Goal: Use online tool/utility: Use online tool/utility

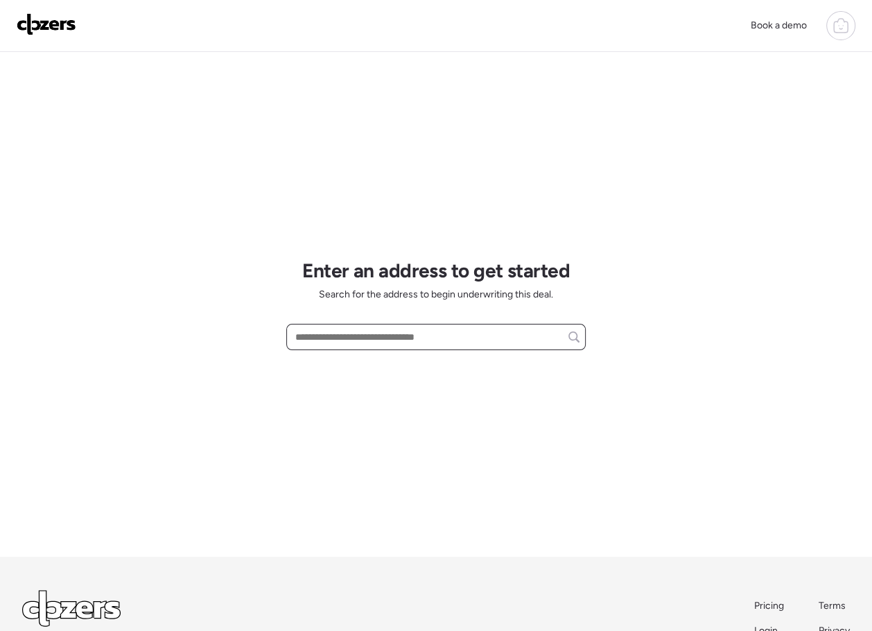
click at [329, 340] on input "text" at bounding box center [435, 336] width 287 height 19
paste input "**********"
click at [405, 367] on span "2937 E Libby St, Phoenix, AZ, 85032" at bounding box center [376, 363] width 168 height 14
type input "**********"
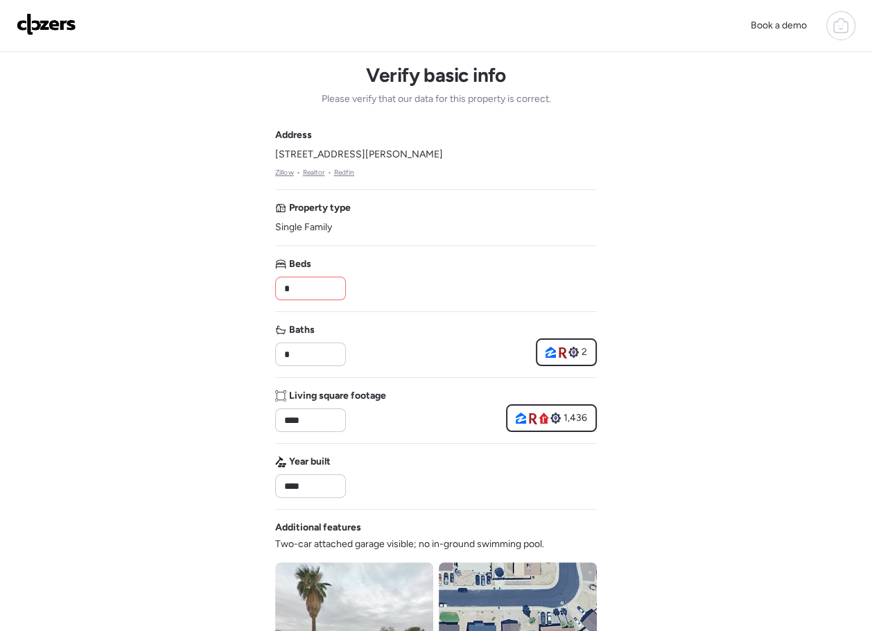
click at [324, 283] on input "*" at bounding box center [310, 288] width 58 height 19
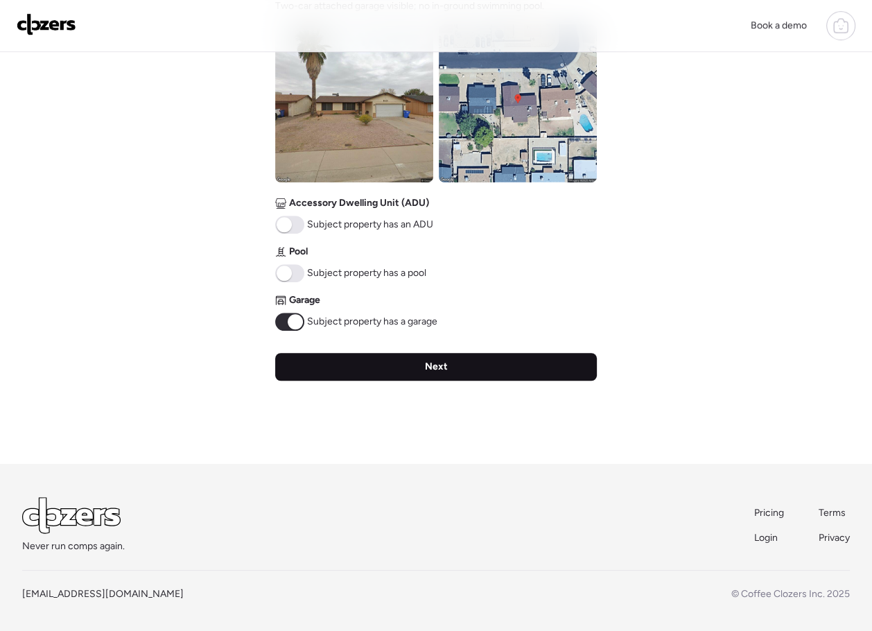
type input "*"
click at [352, 360] on div "Next" at bounding box center [436, 367] width 322 height 28
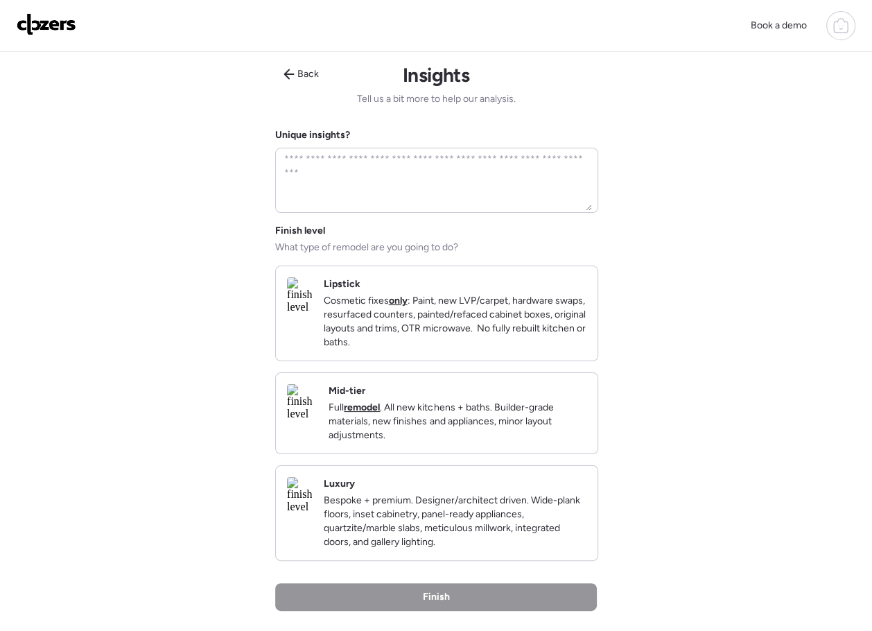
click at [396, 324] on p "Cosmetic fixes only : Paint, new LVP/carpet, hardware swaps, resurfaced counter…" at bounding box center [454, 321] width 263 height 55
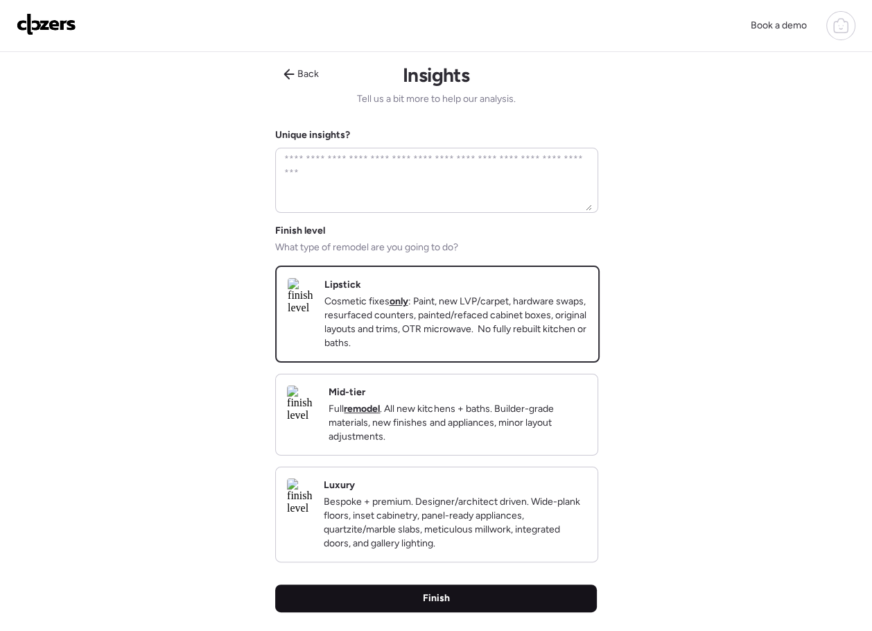
click at [432, 605] on span "Finish" at bounding box center [436, 598] width 27 height 14
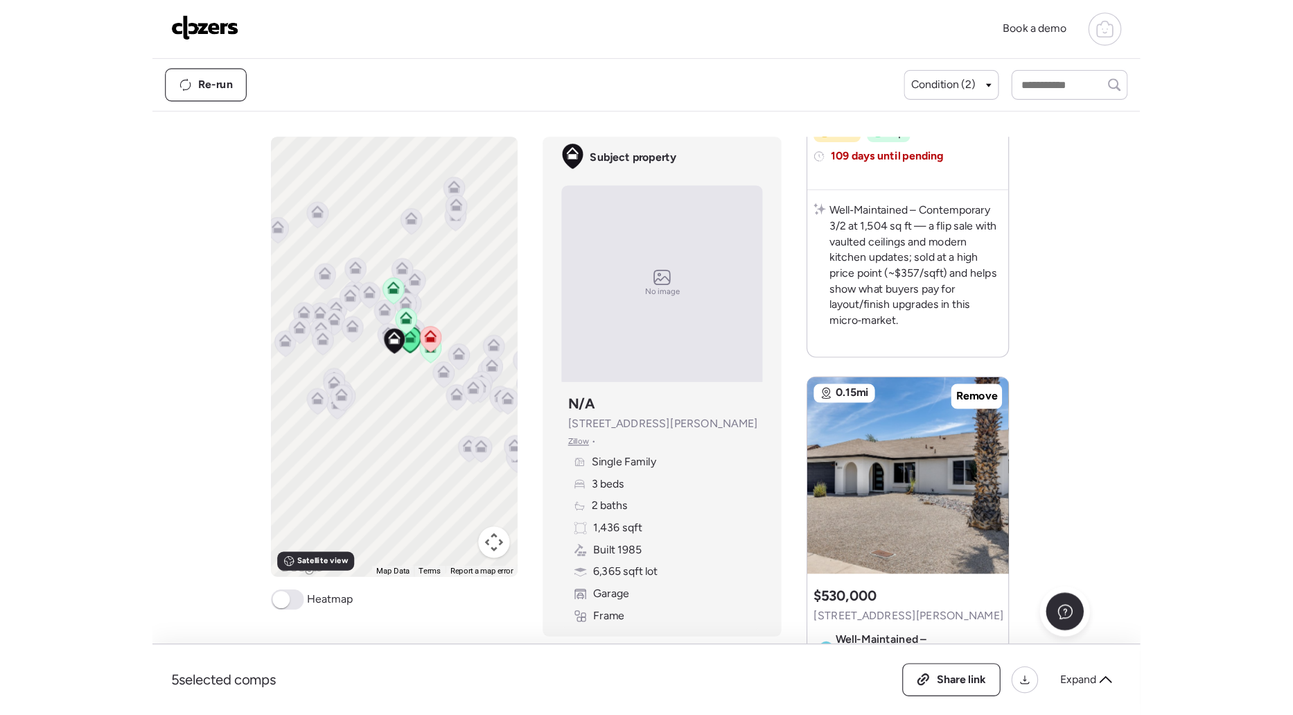
scroll to position [536, 0]
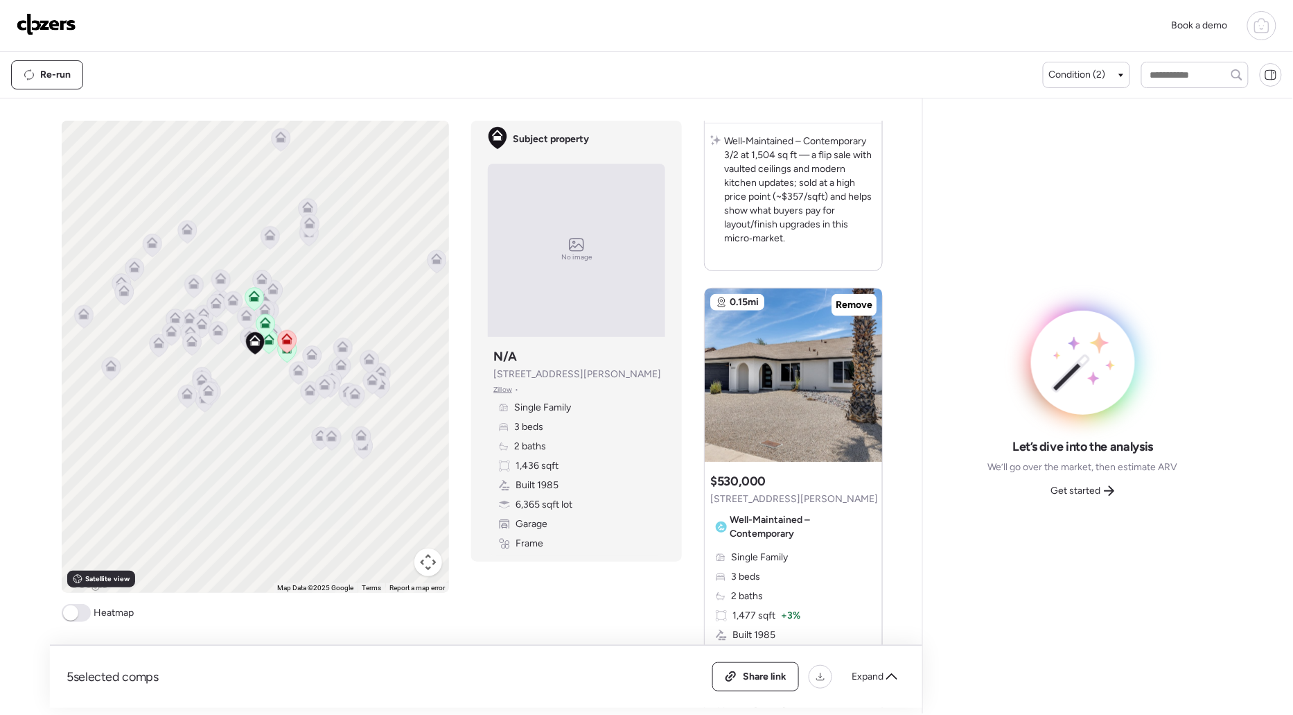
click at [871, 488] on span "Get started" at bounding box center [1076, 491] width 50 height 14
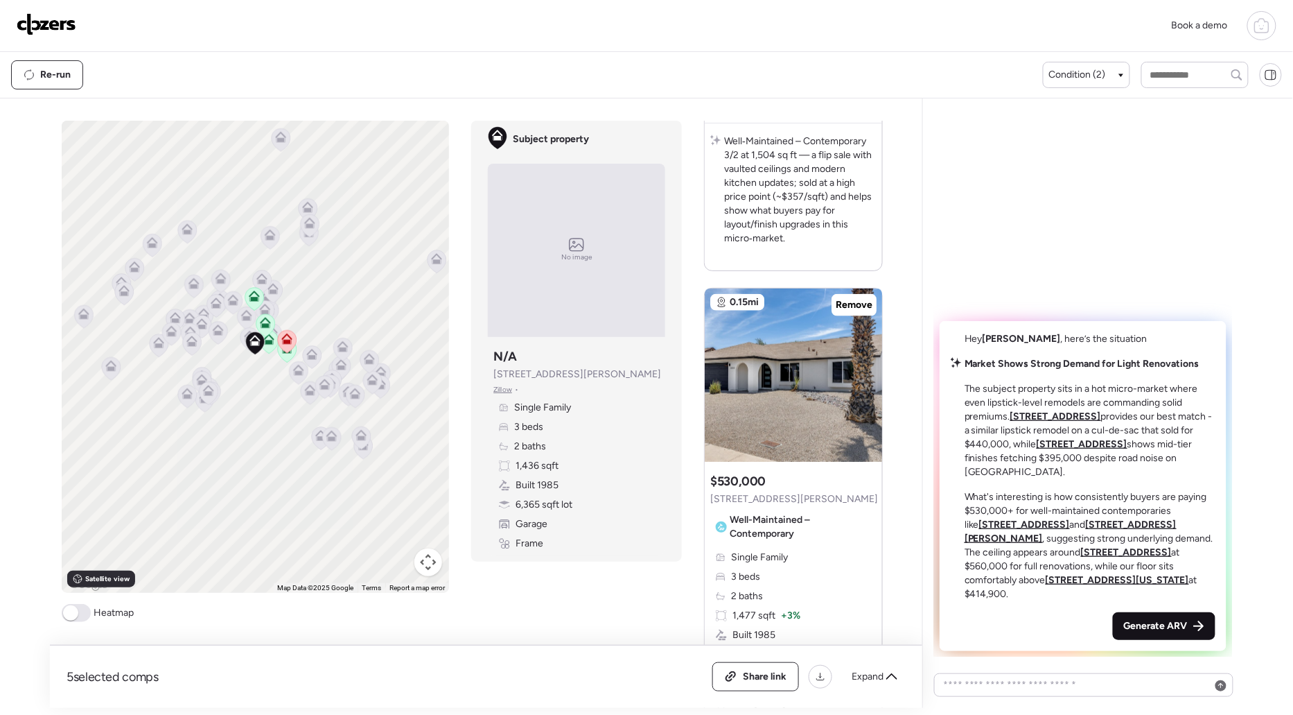
click at [871, 627] on span "Generate ARV" at bounding box center [1156, 626] width 64 height 14
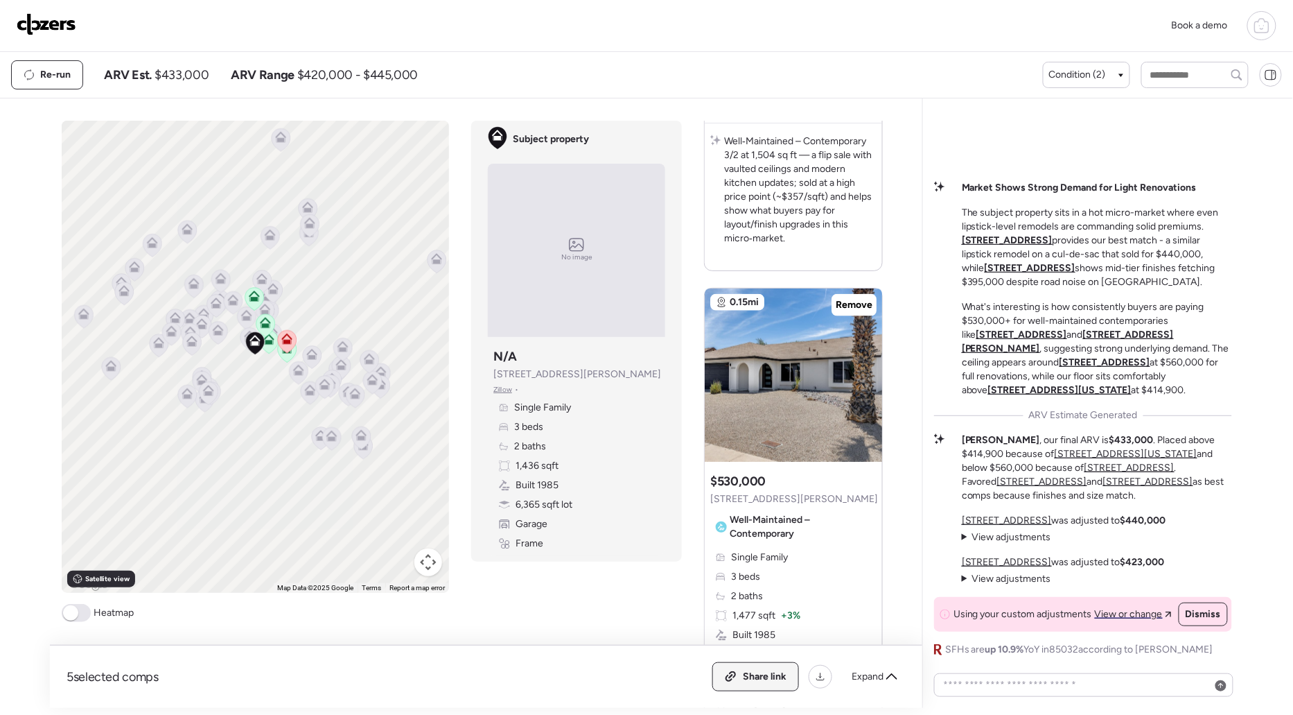
click at [735, 630] on icon at bounding box center [731, 676] width 12 height 11
click at [52, 28] on img at bounding box center [47, 24] width 60 height 22
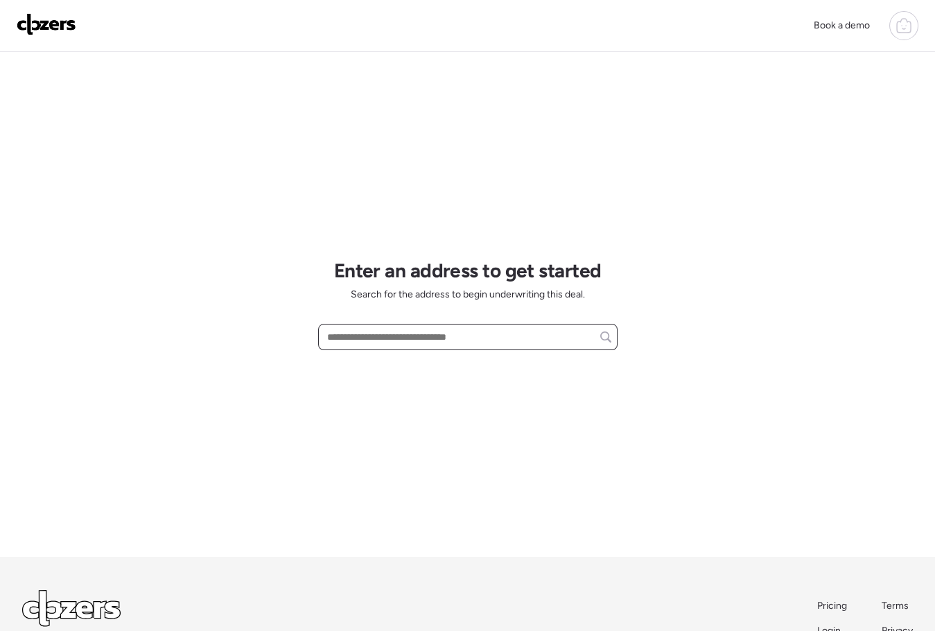
click at [350, 334] on input "text" at bounding box center [467, 336] width 287 height 19
paste input "**********"
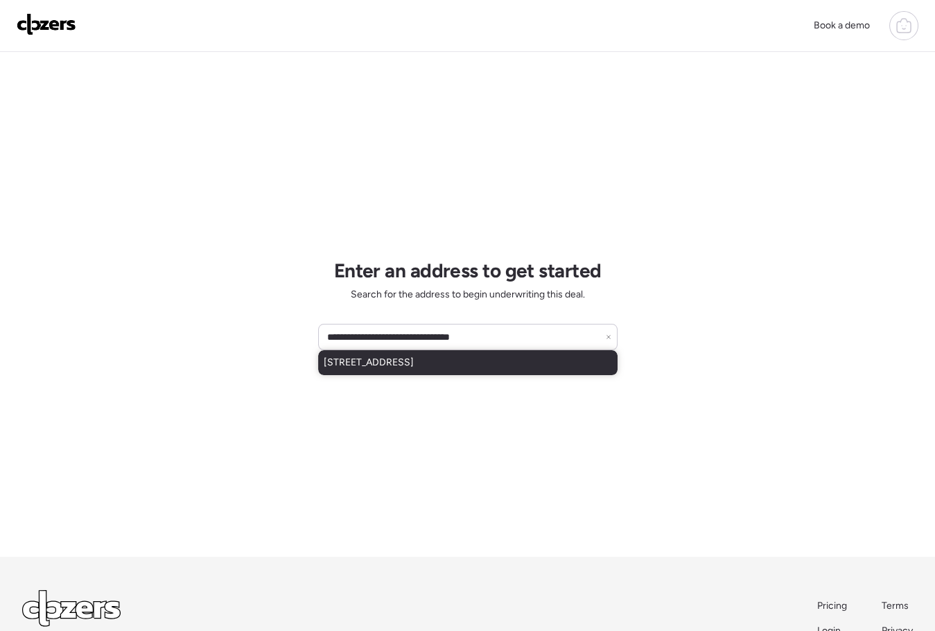
click at [505, 365] on div "1026 E Concorda Dr, Tempe, AZ, 85282" at bounding box center [467, 362] width 299 height 25
type input "**********"
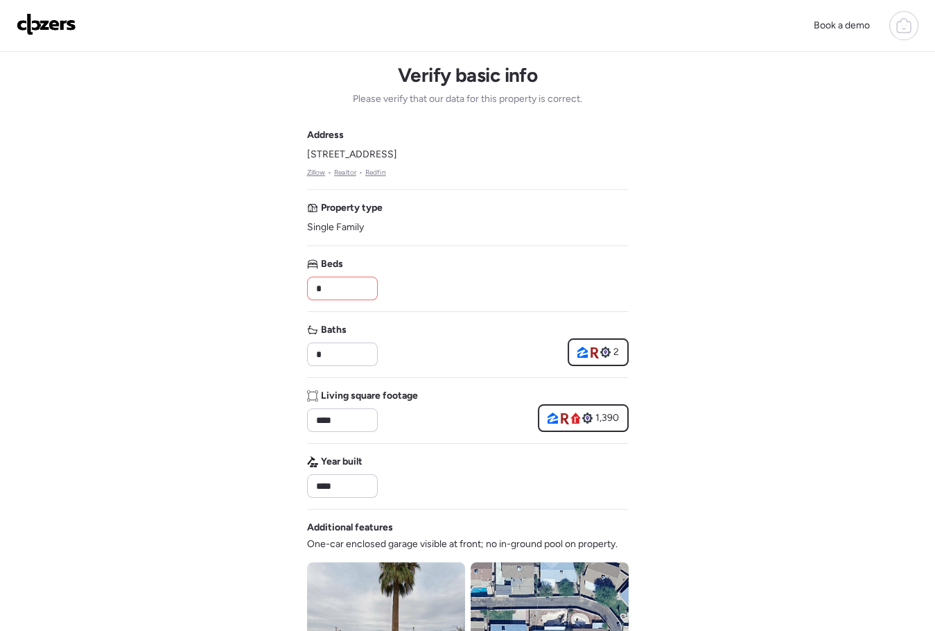
click at [347, 290] on input "*" at bounding box center [342, 288] width 58 height 19
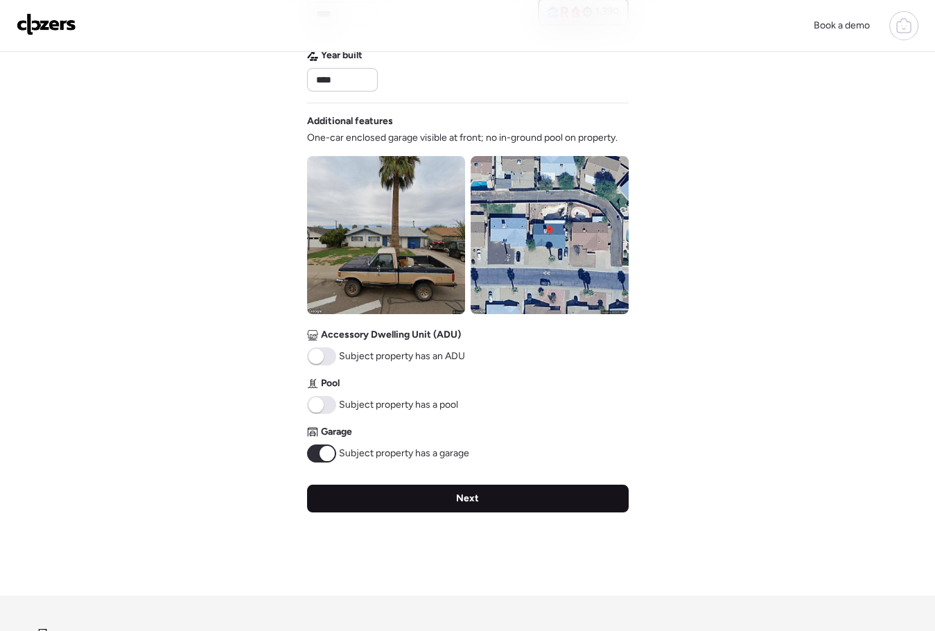
type input "*"
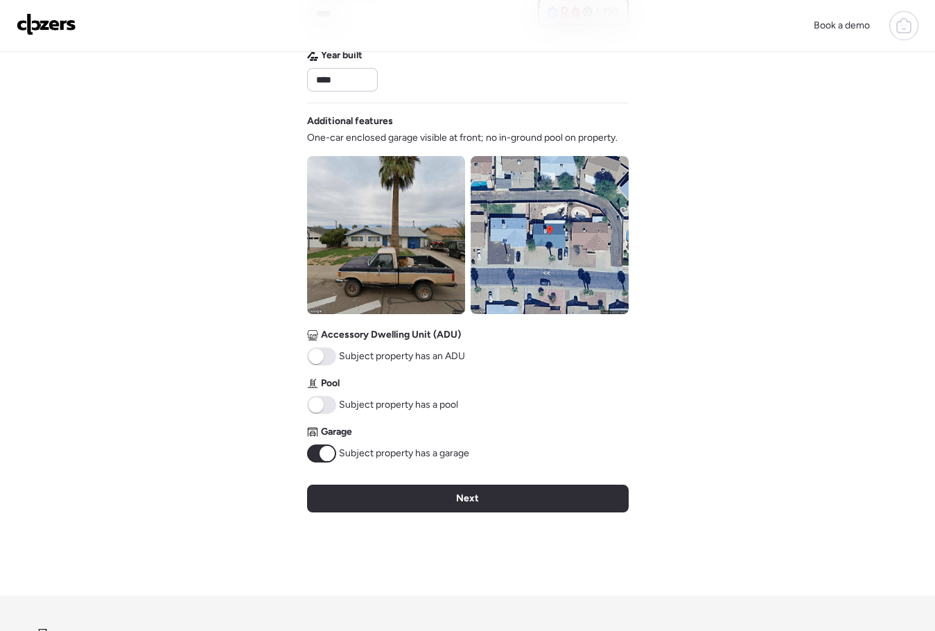
click at [379, 503] on div "Next" at bounding box center [468, 498] width 322 height 28
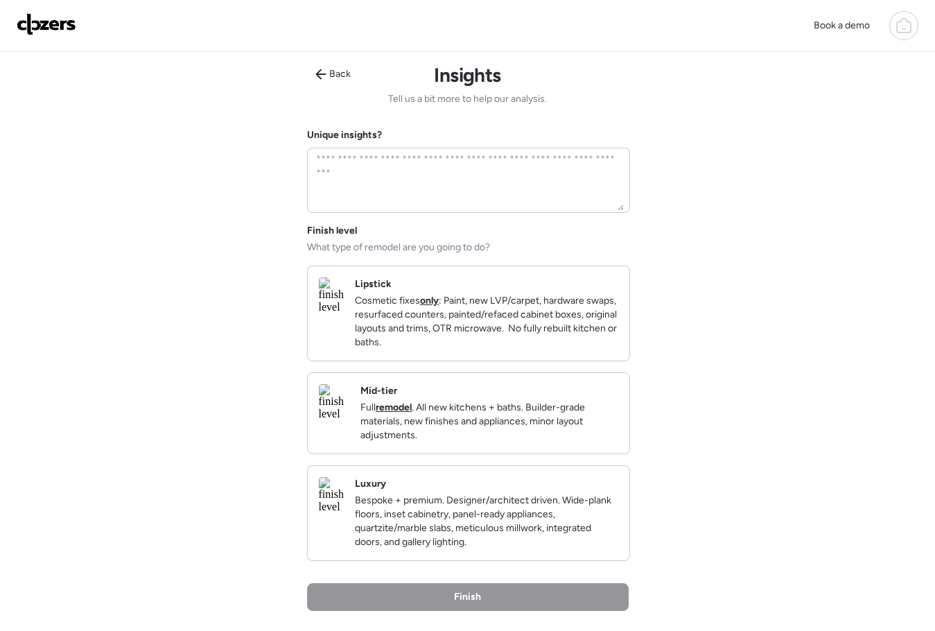
click at [462, 341] on p "Cosmetic fixes only : Paint, new LVP/carpet, hardware swaps, resurfaced counter…" at bounding box center [486, 321] width 263 height 55
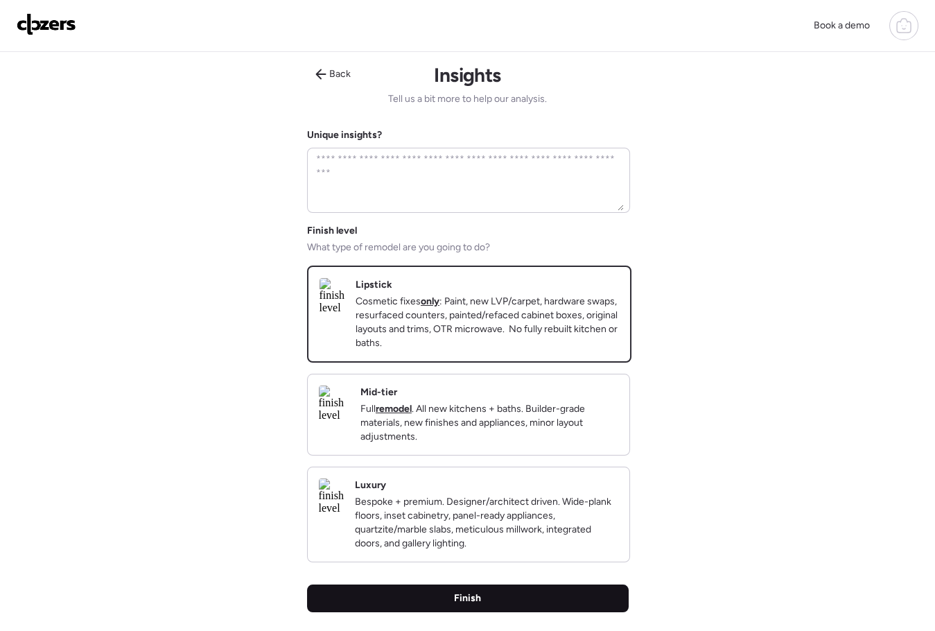
scroll to position [3, 0]
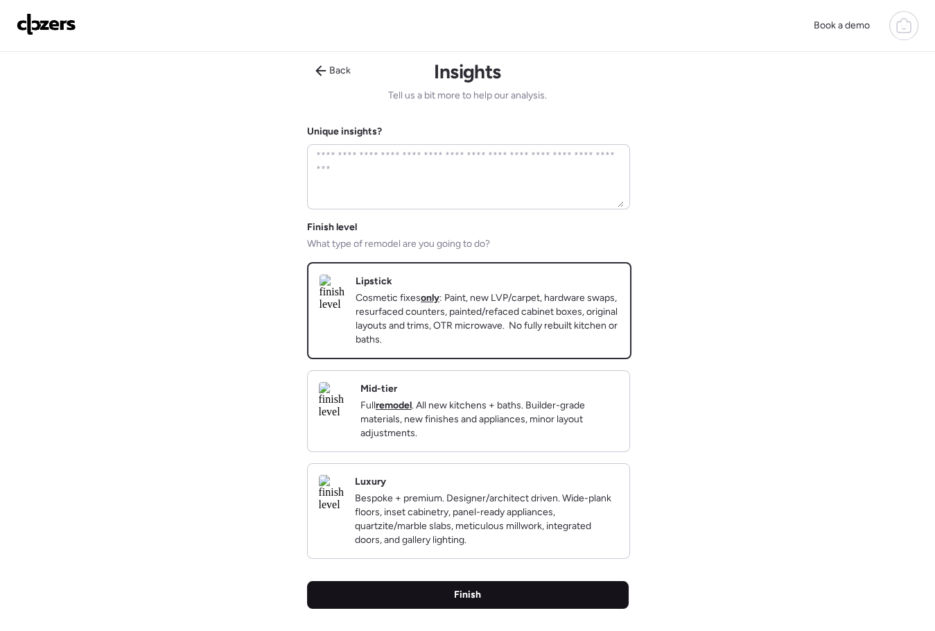
click at [497, 609] on div "Finish" at bounding box center [468, 595] width 322 height 28
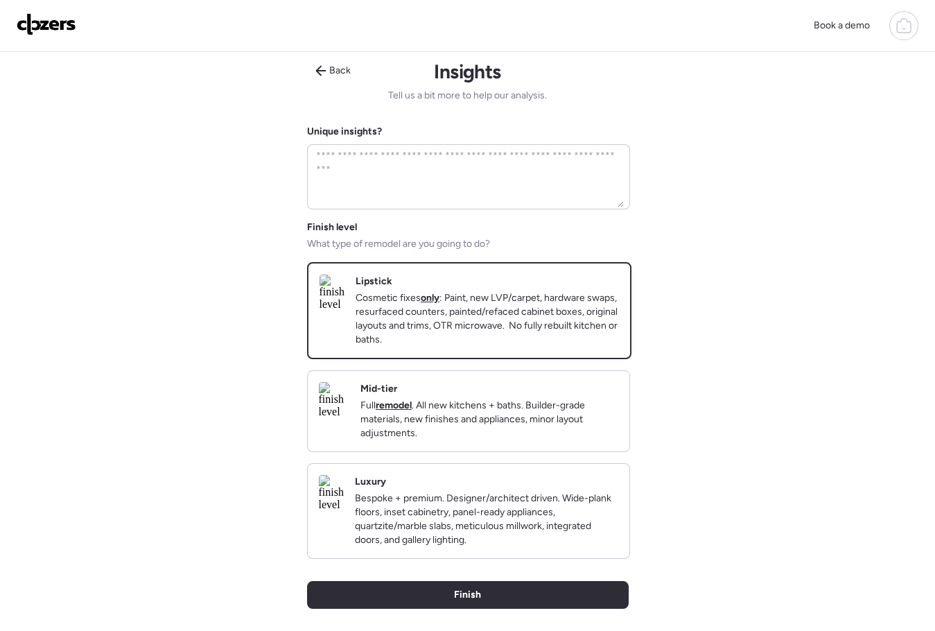
scroll to position [0, 0]
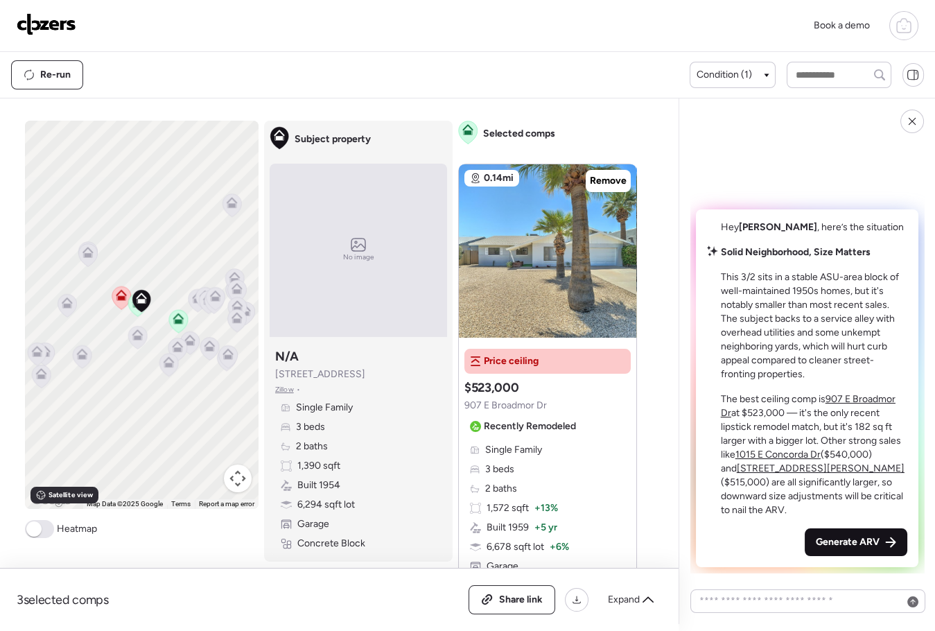
click at [844, 535] on span "Generate ARV" at bounding box center [848, 542] width 64 height 14
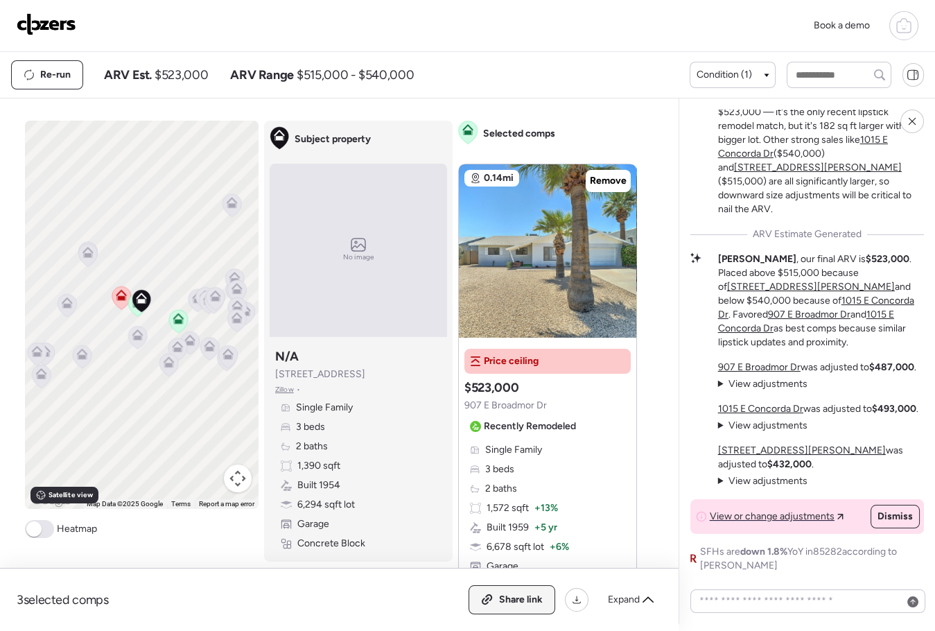
click at [489, 601] on icon at bounding box center [487, 599] width 12 height 11
click at [65, 28] on img at bounding box center [47, 24] width 60 height 22
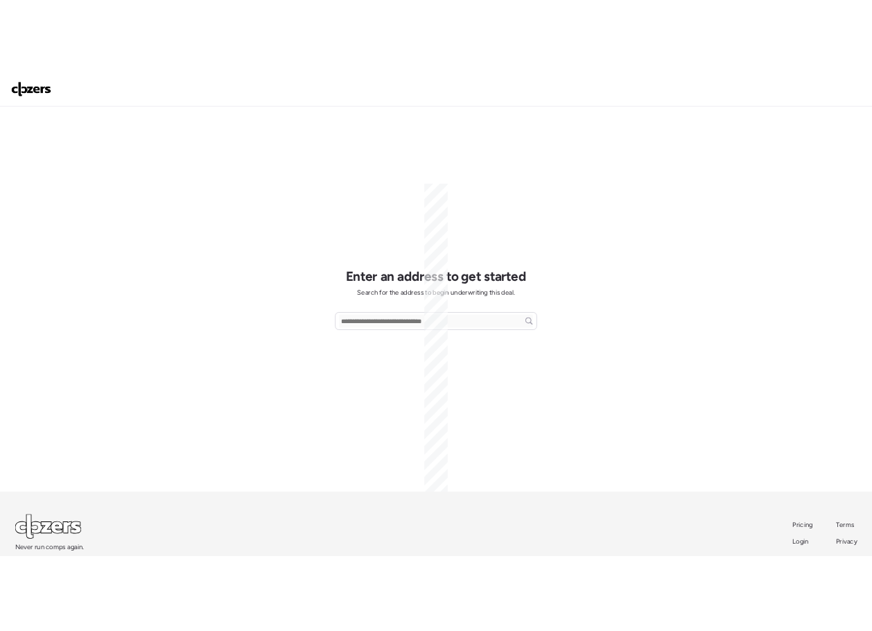
scroll to position [12, 0]
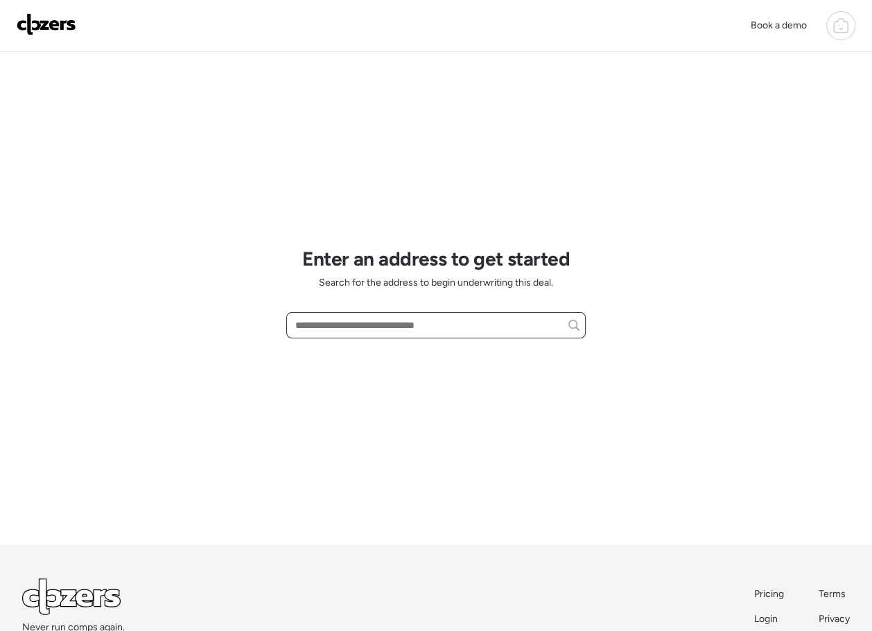
click at [322, 320] on input "text" at bounding box center [435, 324] width 287 height 19
paste input "**********"
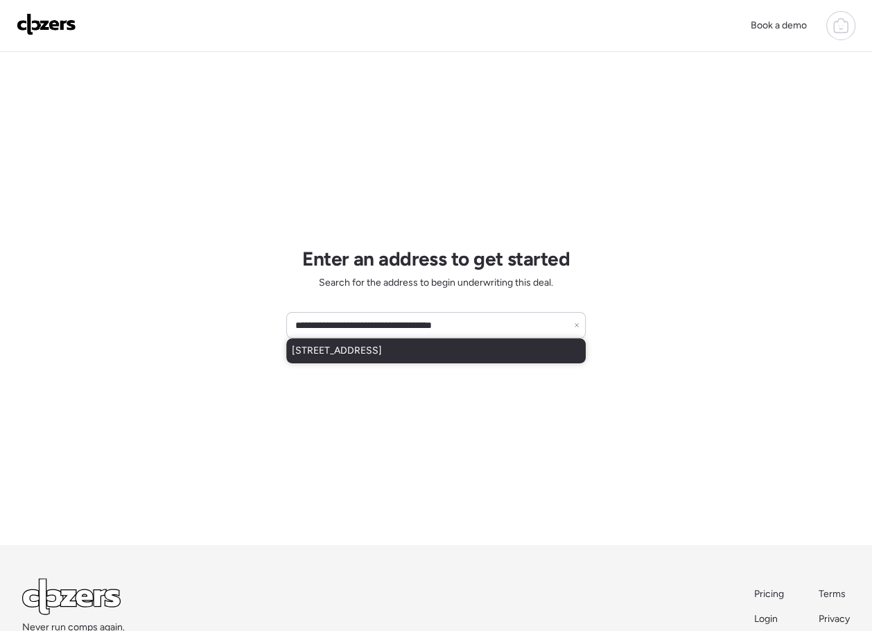
click at [353, 358] on div "[STREET_ADDRESS]" at bounding box center [435, 350] width 299 height 25
type input "**********"
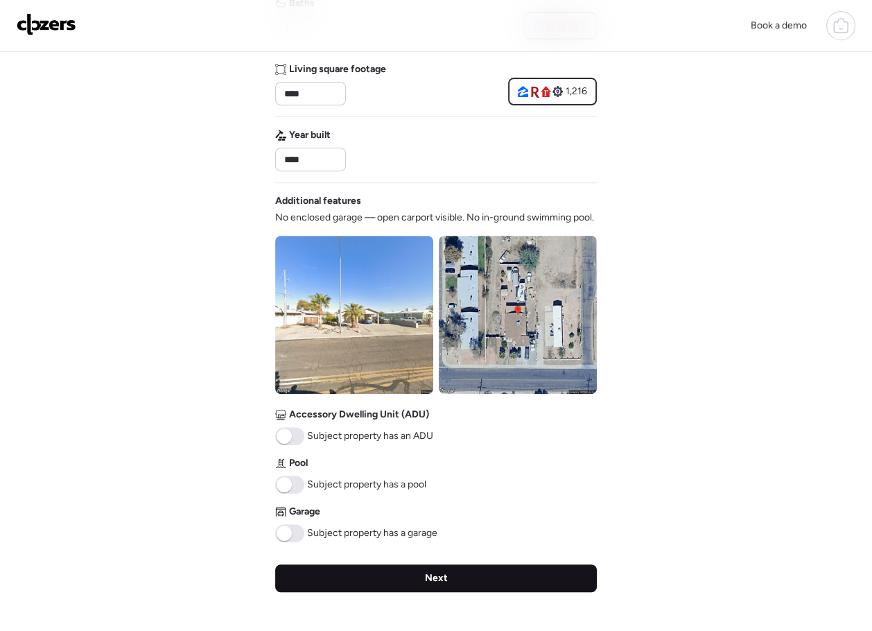
click at [380, 567] on div "Next" at bounding box center [436, 578] width 322 height 28
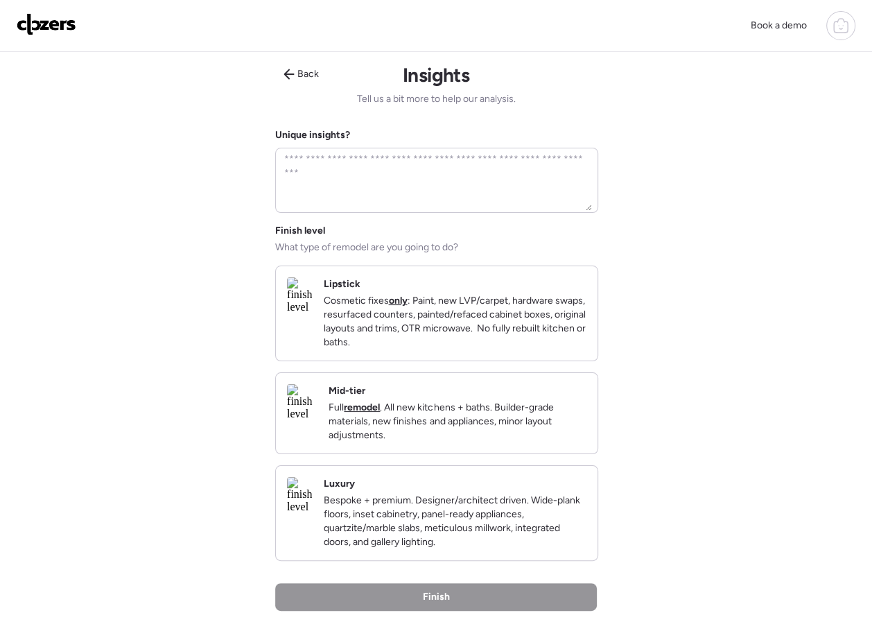
drag, startPoint x: 493, startPoint y: 309, endPoint x: 503, endPoint y: 397, distance: 88.6
click at [493, 309] on p "Cosmetic fixes only : Paint, new LVP/carpet, hardware swaps, resurfaced counter…" at bounding box center [454, 321] width 263 height 55
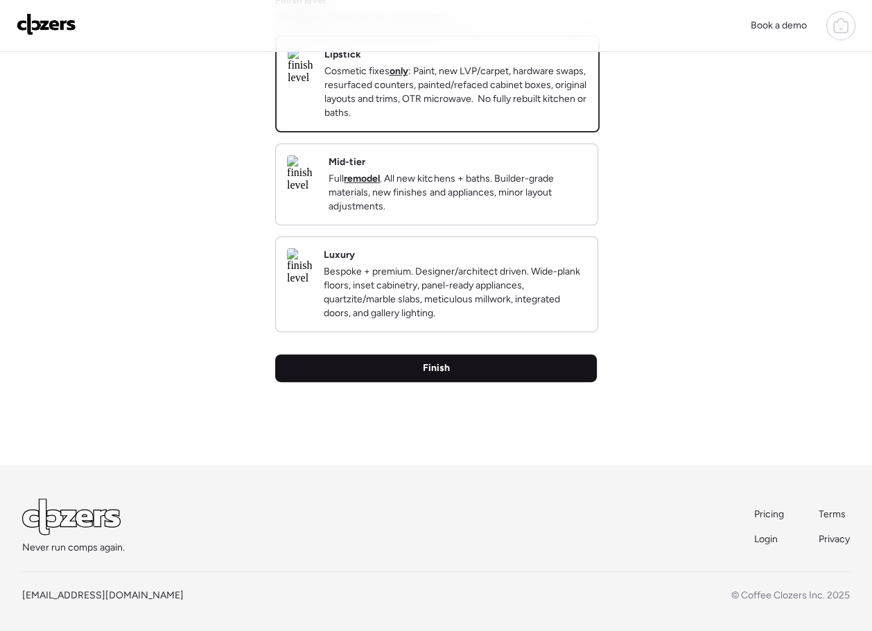
click at [482, 382] on div "Finish" at bounding box center [436, 368] width 322 height 28
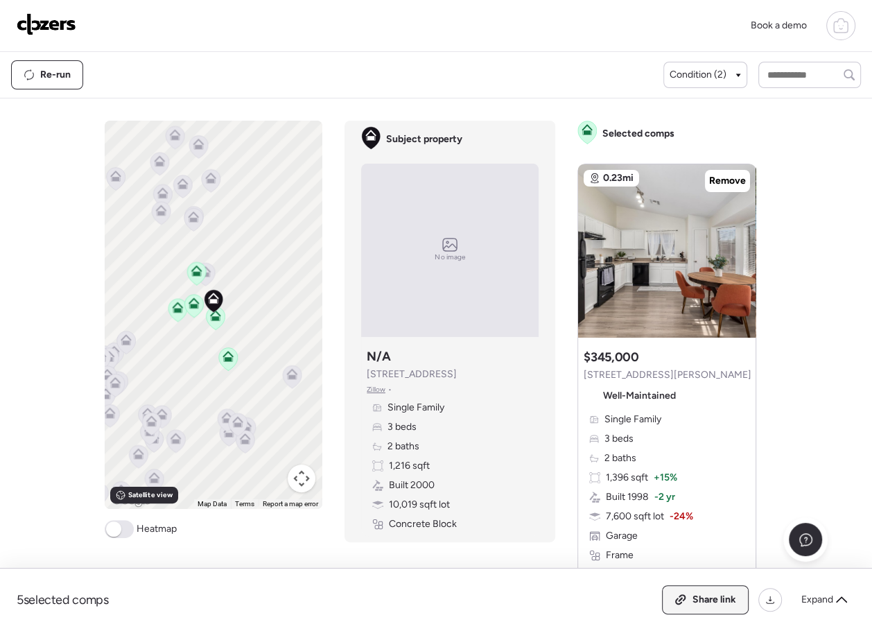
click at [696, 595] on span "Share link" at bounding box center [714, 600] width 44 height 14
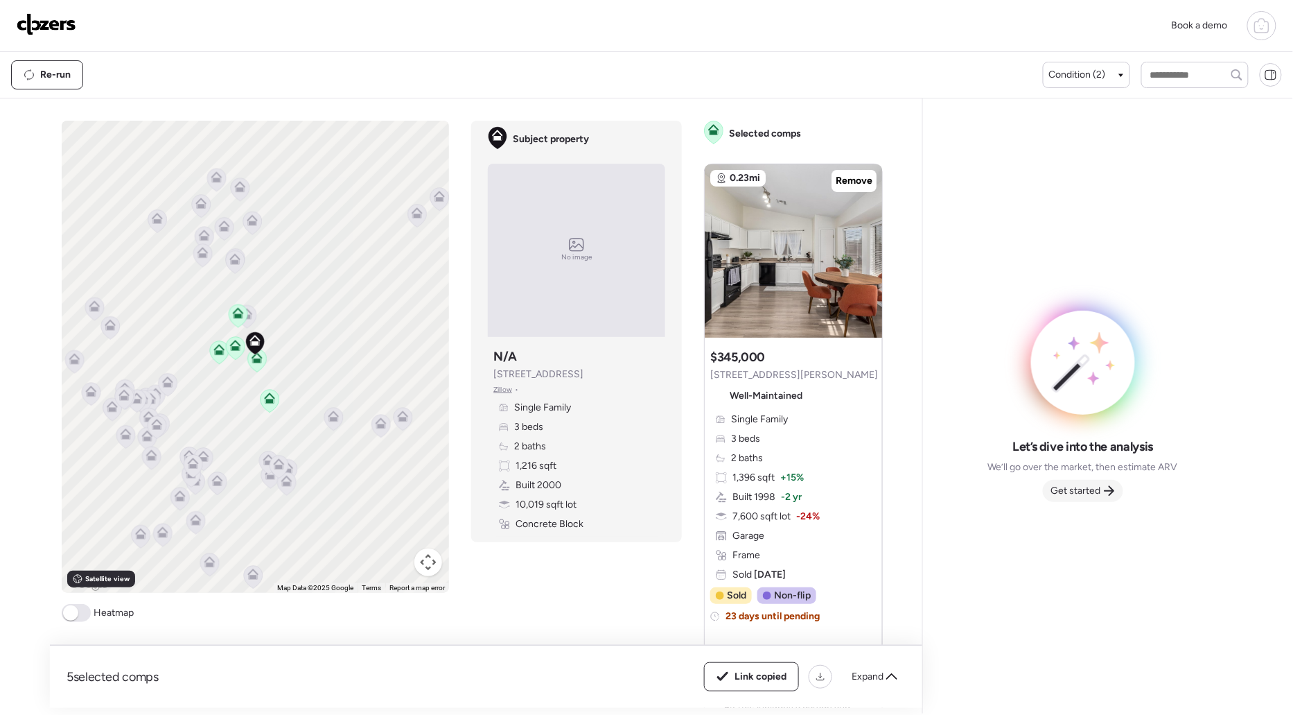
click at [1093, 493] on span "Get started" at bounding box center [1076, 491] width 50 height 14
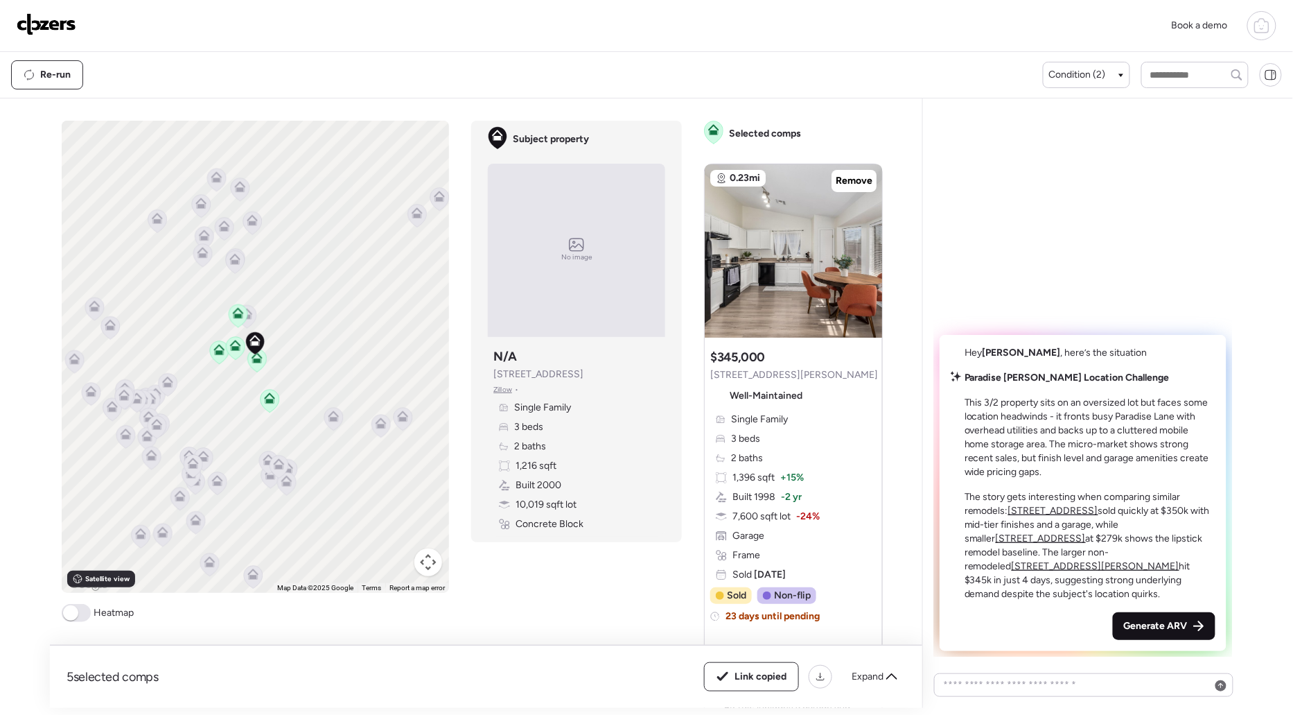
click at [1145, 627] on span "Generate ARV" at bounding box center [1156, 626] width 64 height 14
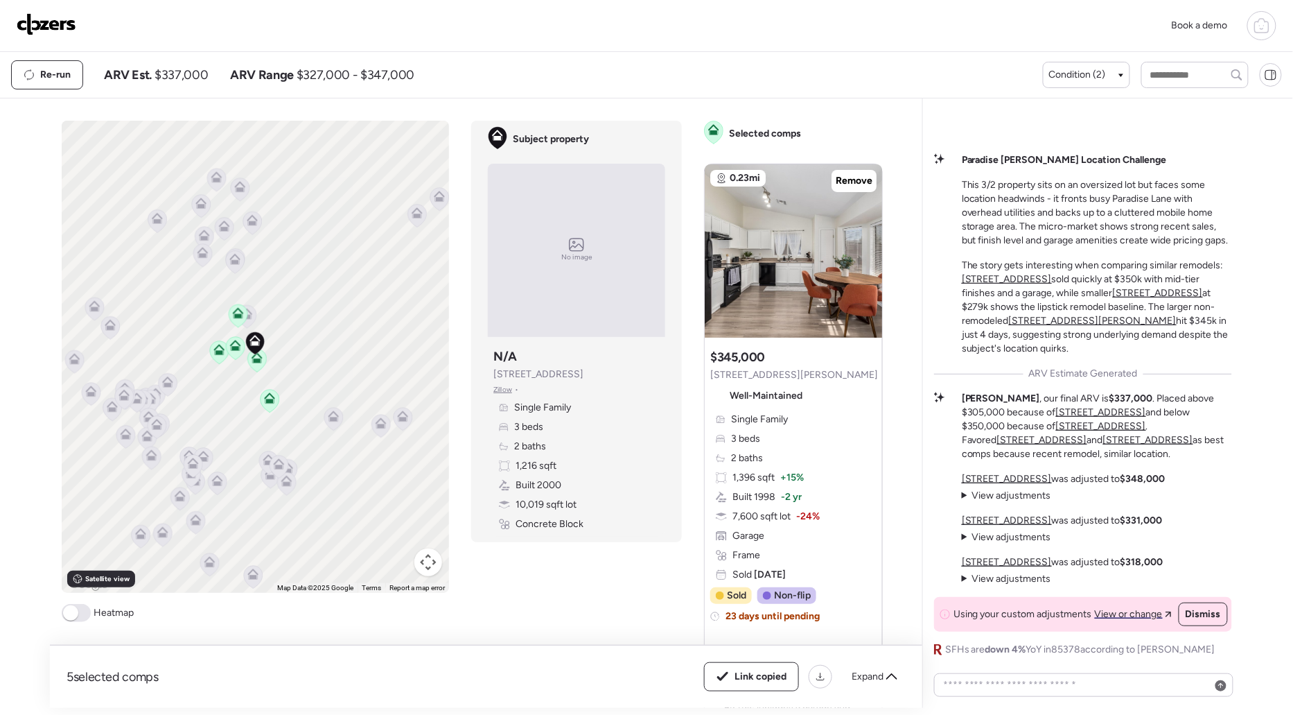
click at [54, 26] on img at bounding box center [47, 24] width 60 height 22
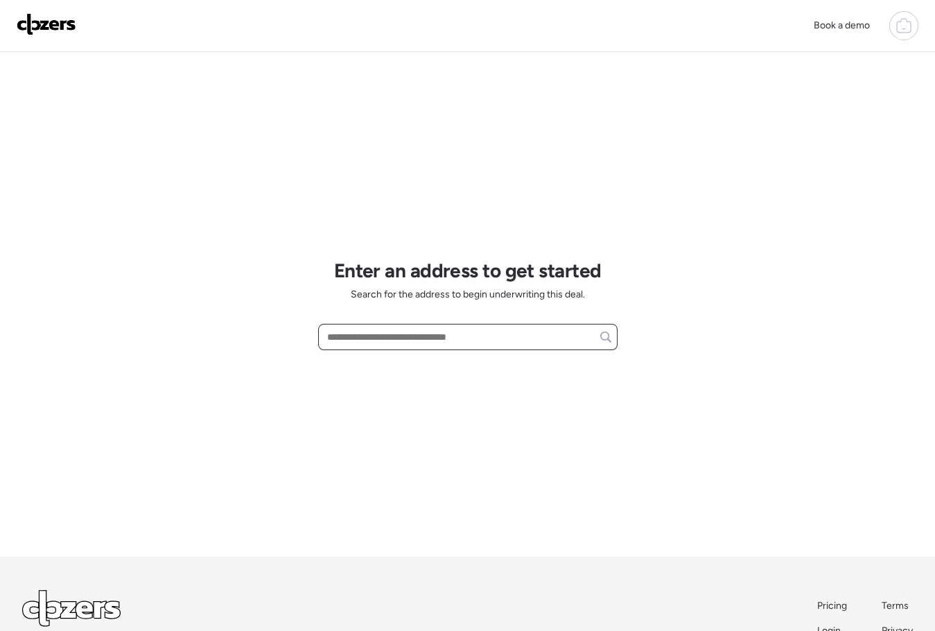
click at [371, 338] on input "text" at bounding box center [467, 336] width 287 height 19
paste input "**********"
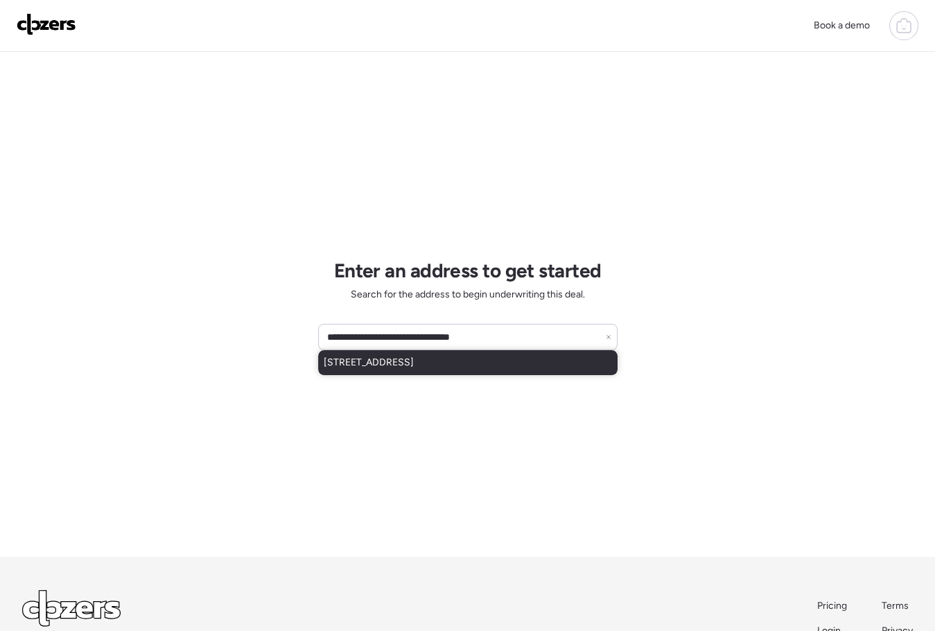
click at [414, 365] on span "310 E Centre Ave, Buckeye, AZ, 85326" at bounding box center [369, 363] width 90 height 14
type input "**********"
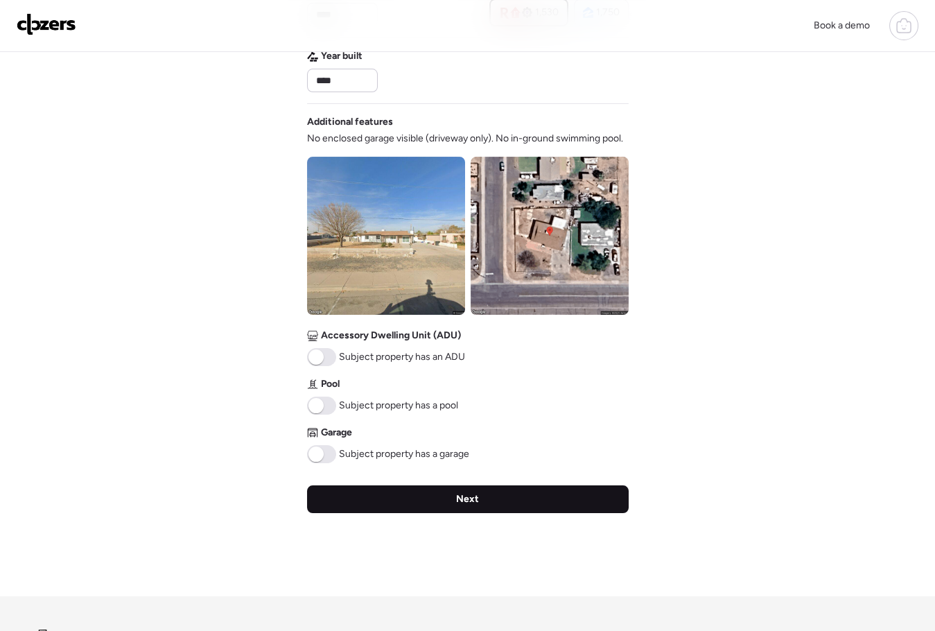
click at [390, 505] on div "Next" at bounding box center [468, 499] width 322 height 28
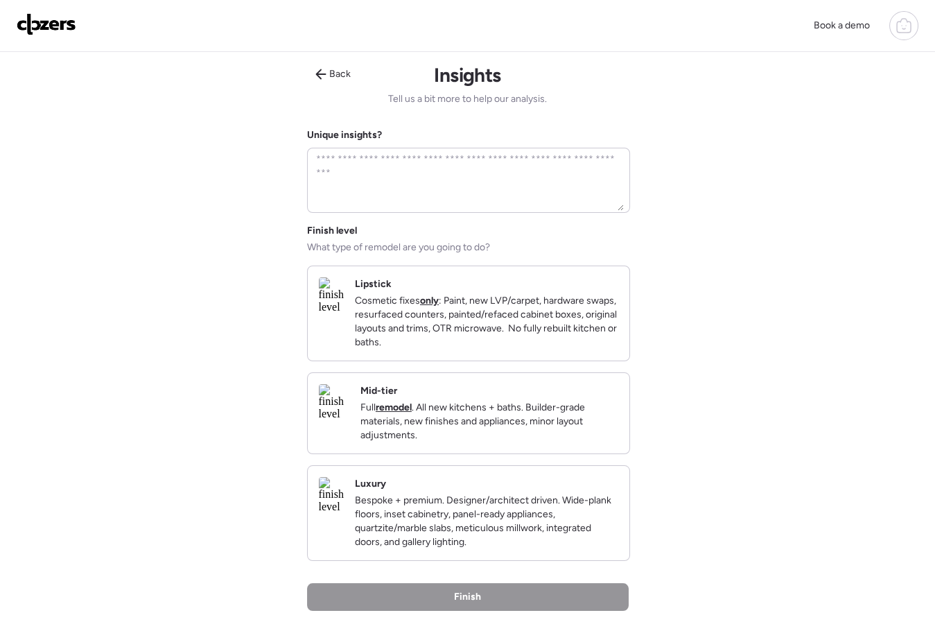
click at [432, 322] on p "Cosmetic fixes only : Paint, new LVP/carpet, hardware swaps, resurfaced counter…" at bounding box center [486, 321] width 263 height 55
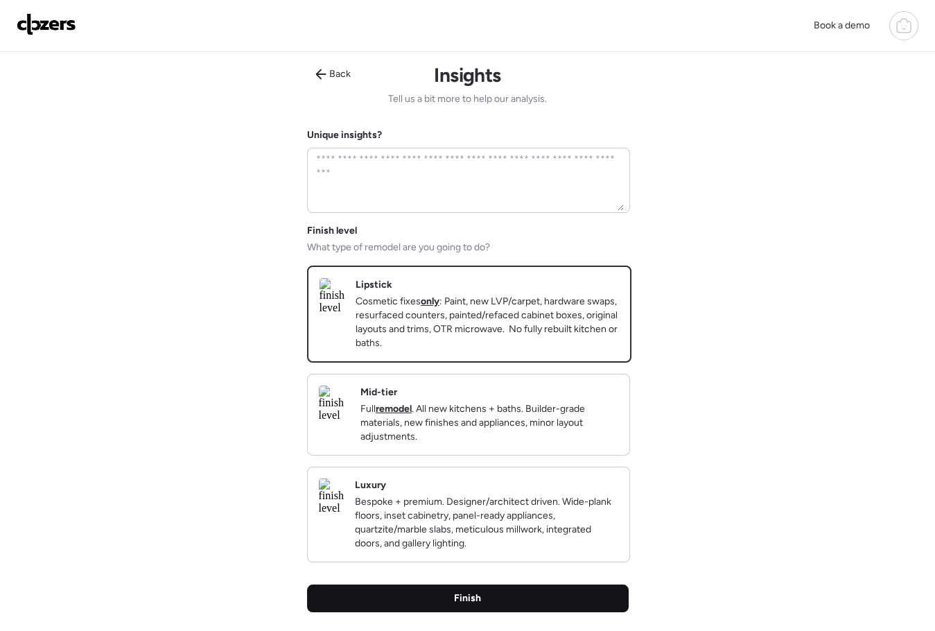
click at [449, 612] on div "Finish" at bounding box center [468, 598] width 322 height 28
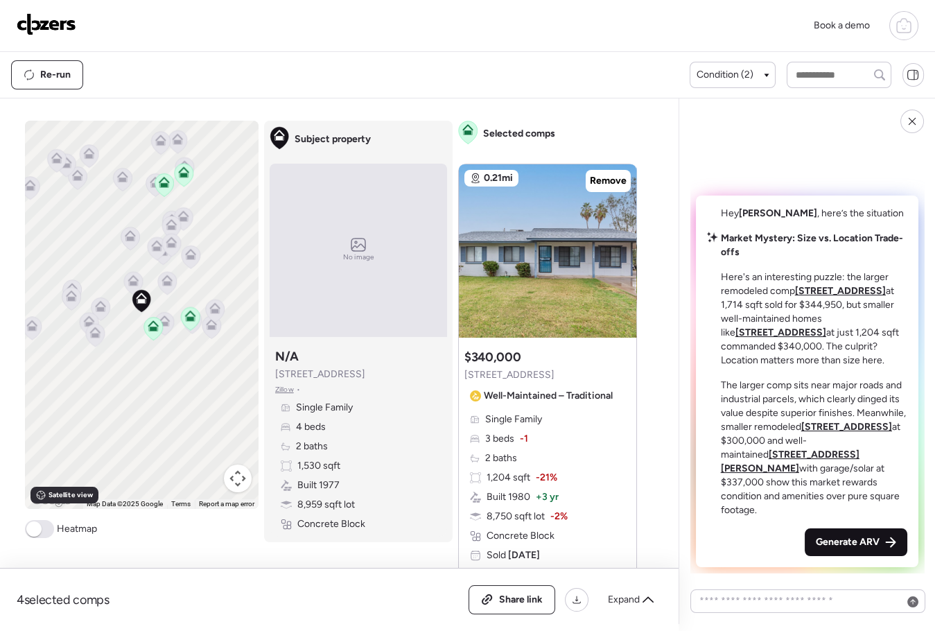
click at [832, 536] on span "Generate ARV" at bounding box center [848, 542] width 64 height 14
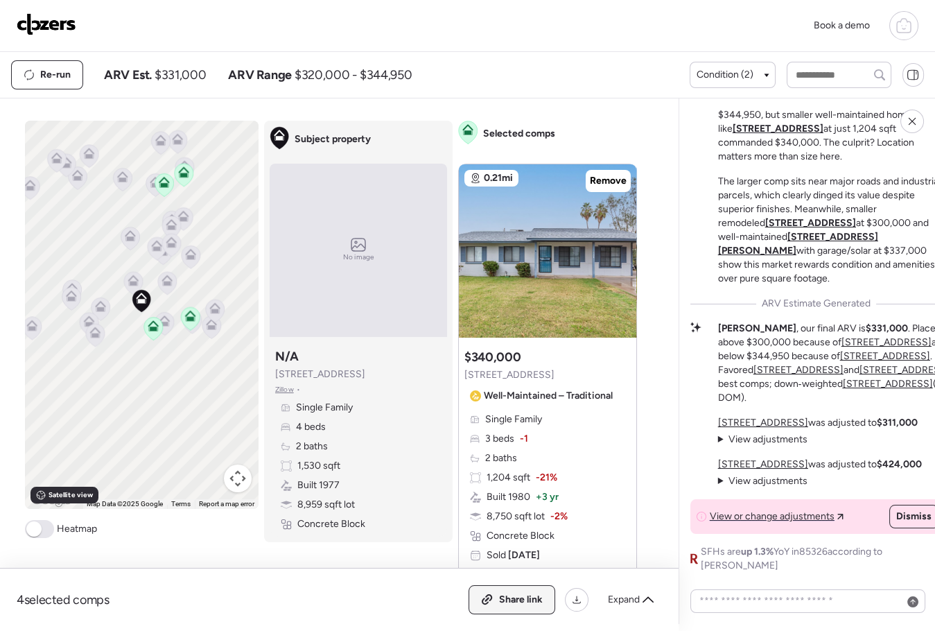
click at [491, 594] on icon at bounding box center [487, 599] width 12 height 11
click at [38, 26] on img at bounding box center [47, 24] width 60 height 22
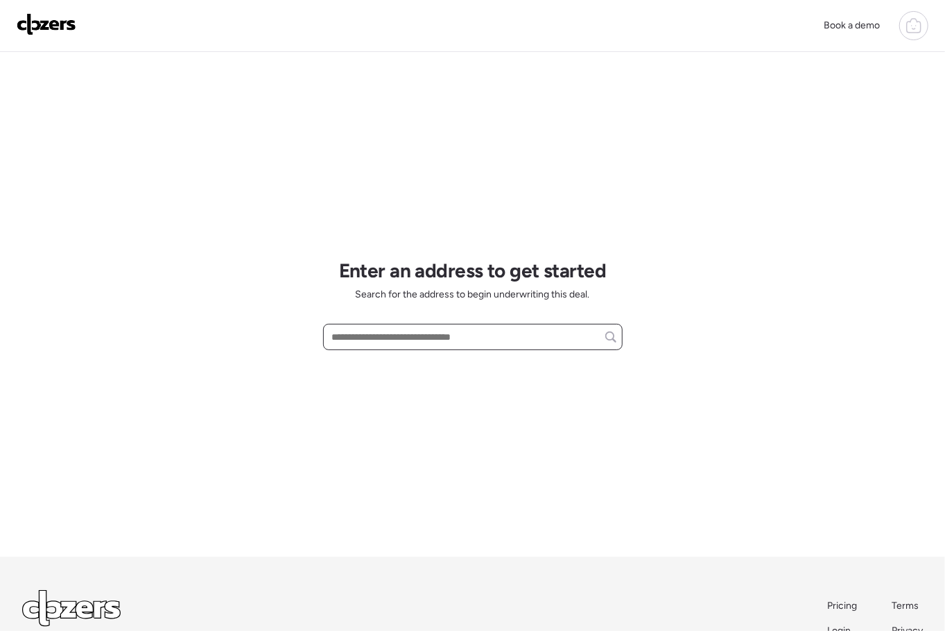
click at [350, 333] on input "text" at bounding box center [472, 336] width 287 height 19
paste input "**********"
drag, startPoint x: 389, startPoint y: 366, endPoint x: 368, endPoint y: 376, distance: 22.9
click at [389, 366] on span "[STREET_ADDRESS]" at bounding box center [374, 363] width 90 height 14
type input "**********"
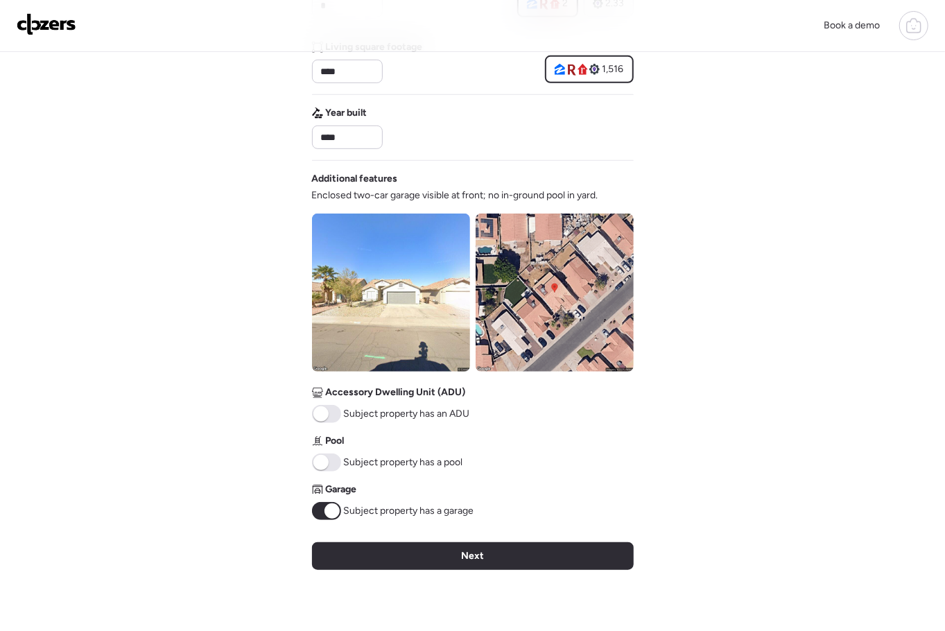
scroll to position [399, 0]
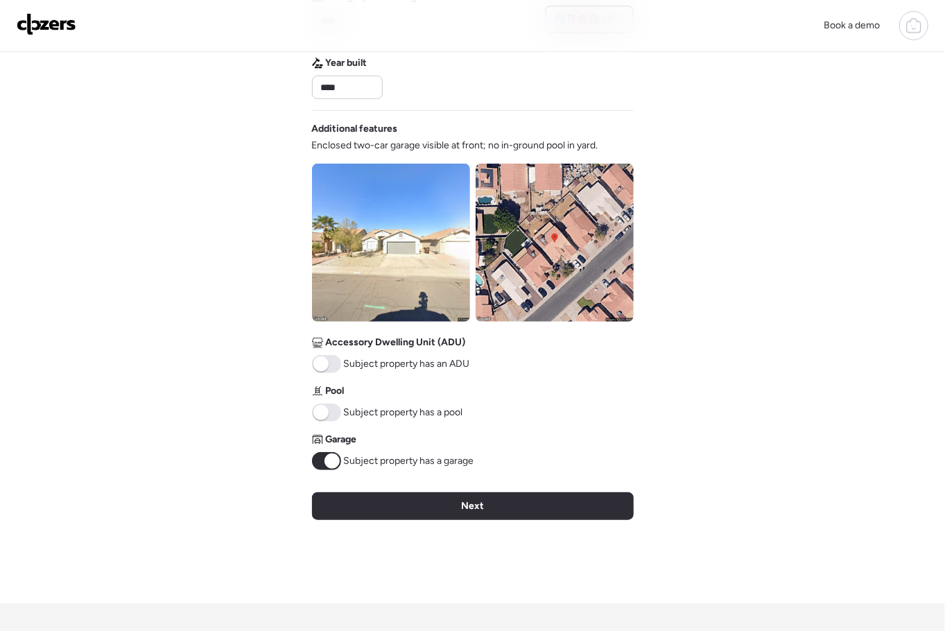
click at [378, 497] on div "Next" at bounding box center [473, 506] width 322 height 28
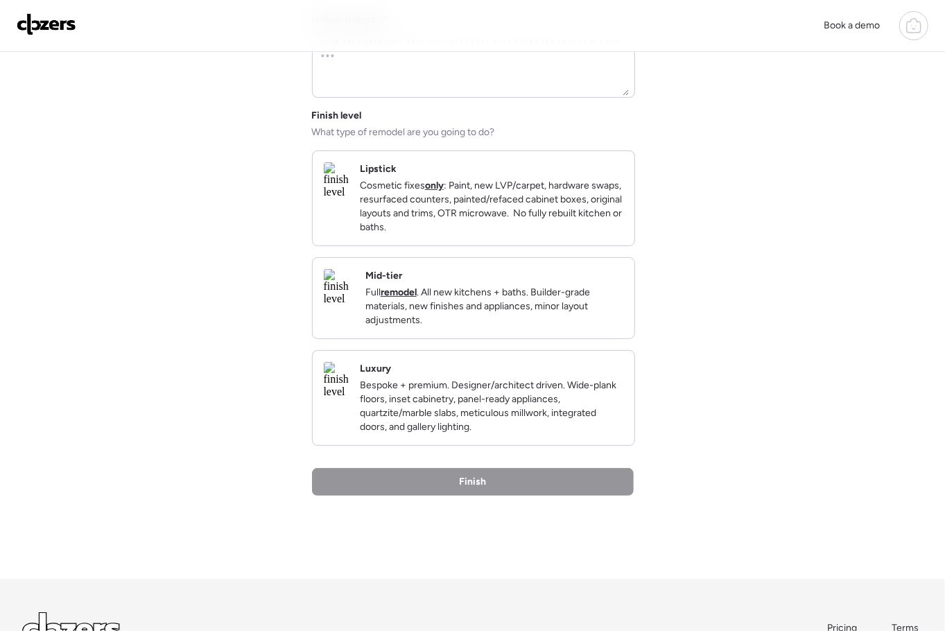
scroll to position [0, 0]
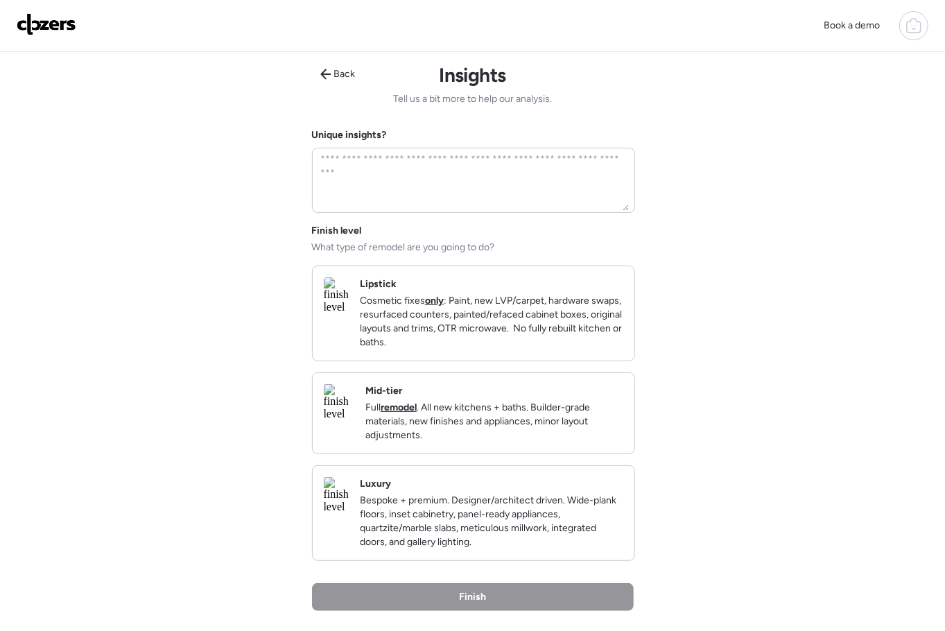
click at [469, 344] on p "Cosmetic fixes only : Paint, new LVP/carpet, hardware swaps, resurfaced counter…" at bounding box center [491, 321] width 263 height 55
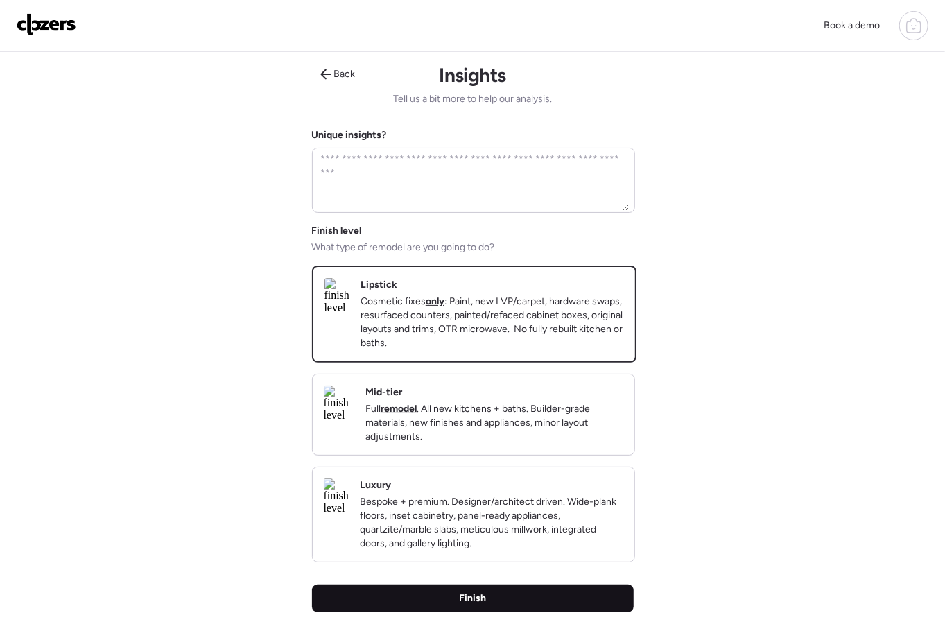
click at [509, 611] on div "Finish" at bounding box center [473, 598] width 322 height 28
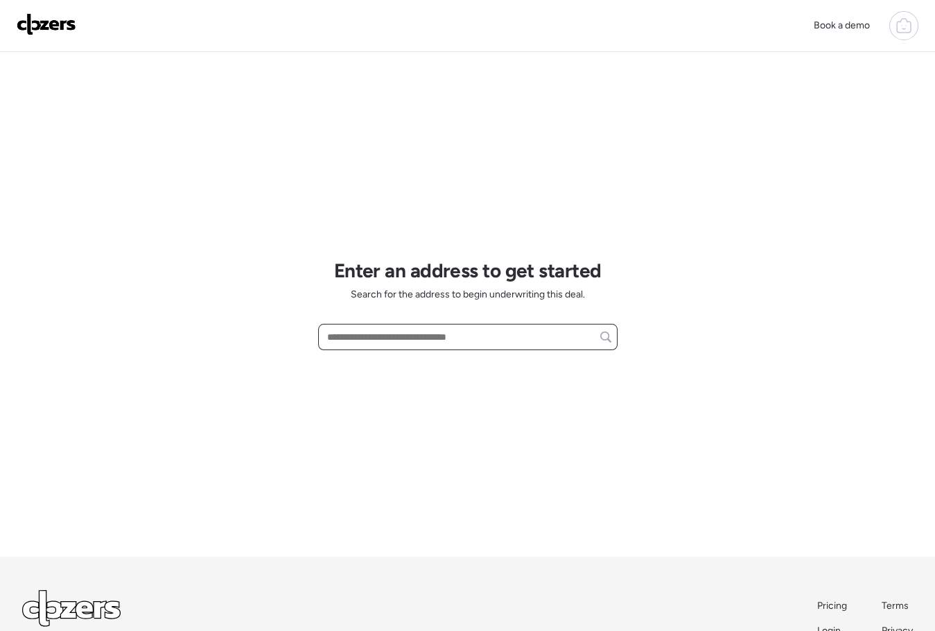
click at [335, 338] on input "text" at bounding box center [467, 336] width 287 height 19
paste input "**********"
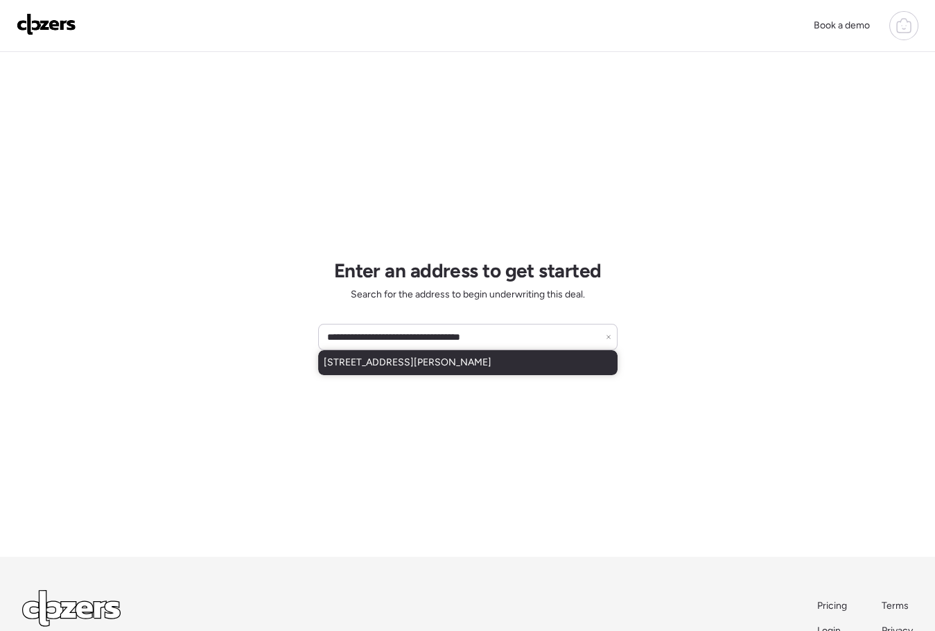
click at [377, 358] on span "[STREET_ADDRESS][PERSON_NAME]" at bounding box center [408, 363] width 168 height 14
type input "**********"
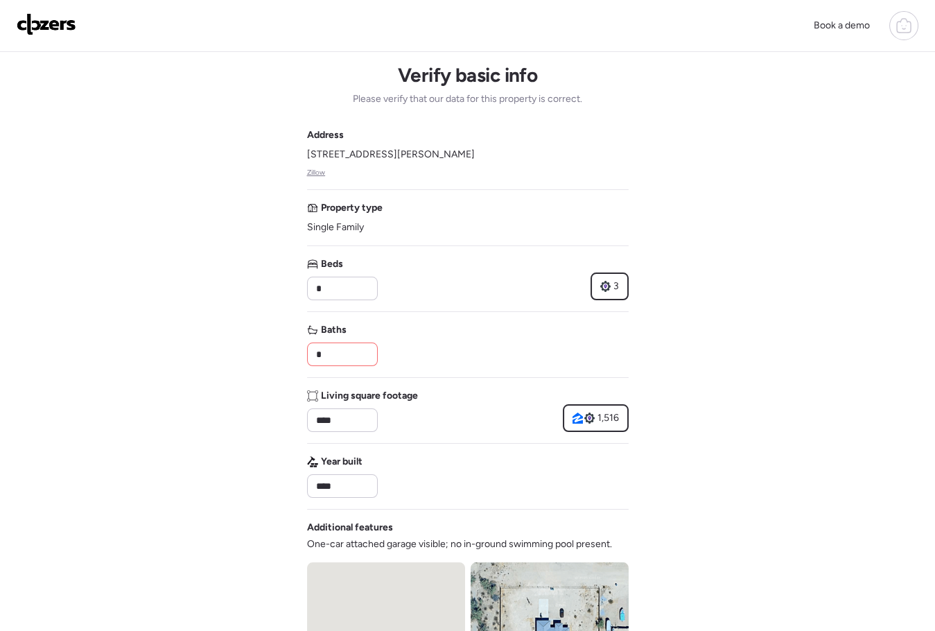
click at [338, 351] on input "*" at bounding box center [342, 353] width 58 height 19
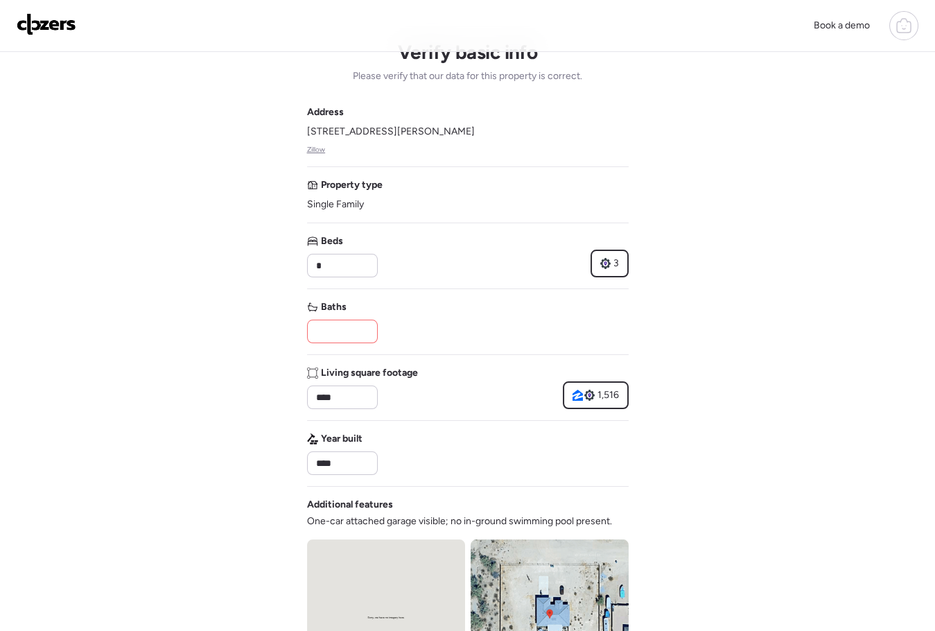
scroll to position [22, 0]
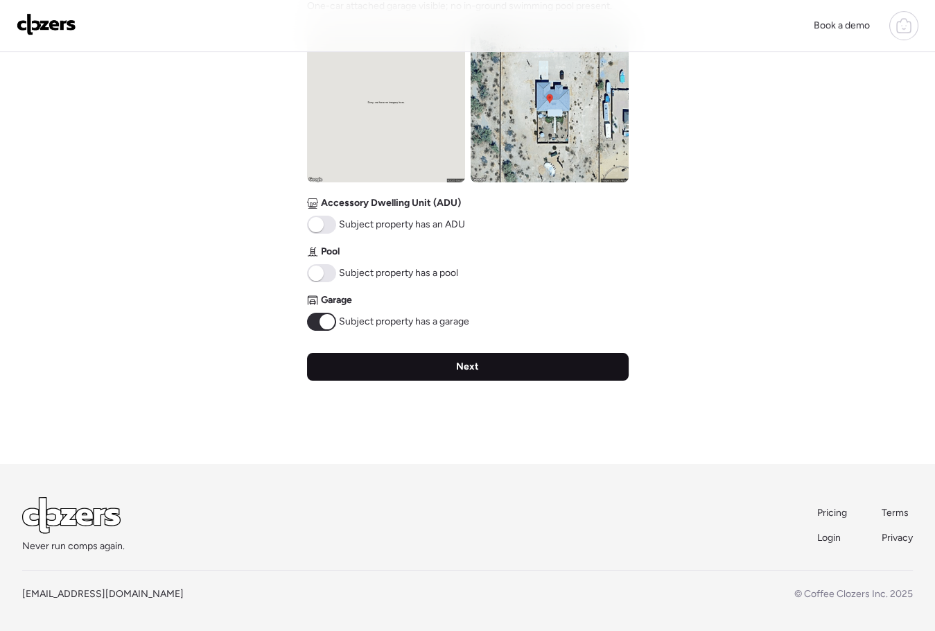
type input "*"
click at [397, 367] on div "Next" at bounding box center [468, 367] width 322 height 28
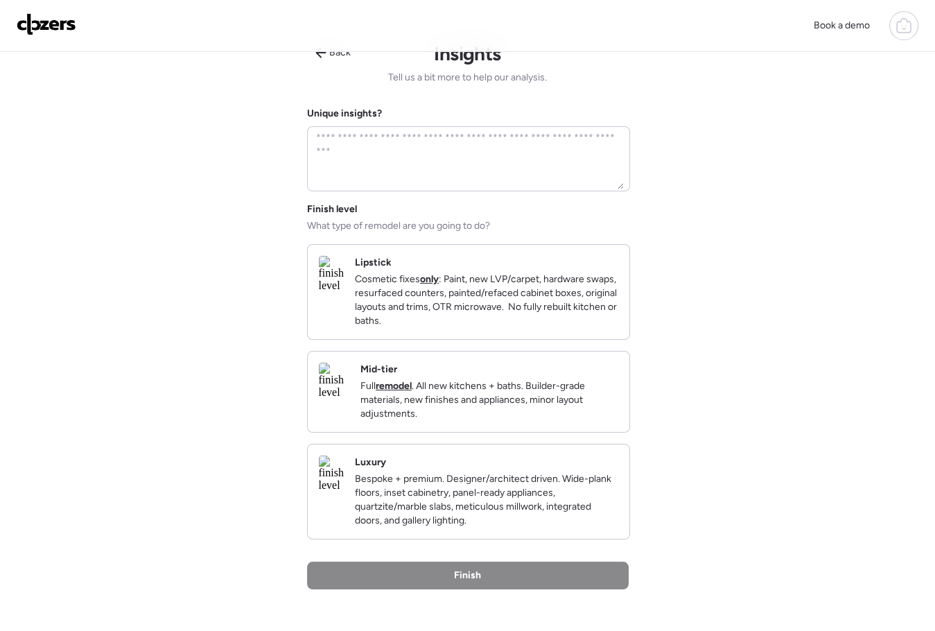
scroll to position [0, 0]
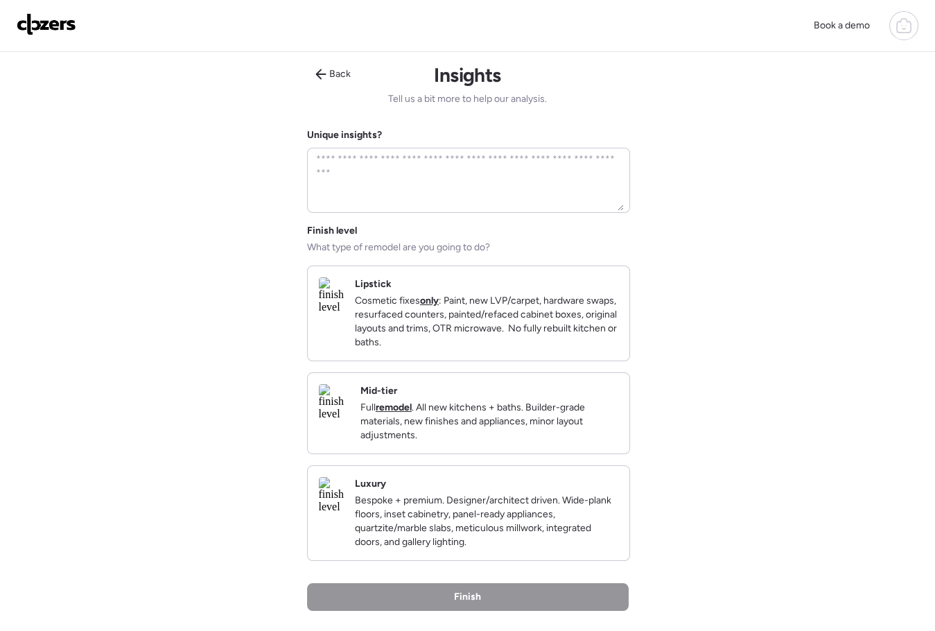
drag, startPoint x: 446, startPoint y: 329, endPoint x: 463, endPoint y: 416, distance: 89.0
click at [445, 329] on p "Cosmetic fixes only : Paint, new LVP/carpet, hardware swaps, resurfaced counter…" at bounding box center [486, 321] width 263 height 55
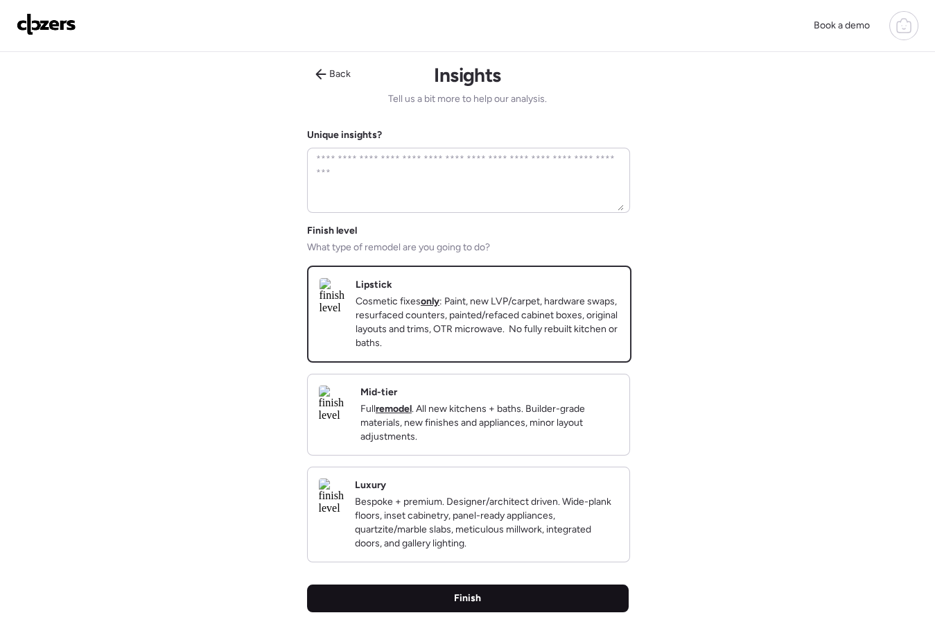
click at [490, 612] on div "Finish" at bounding box center [468, 598] width 322 height 28
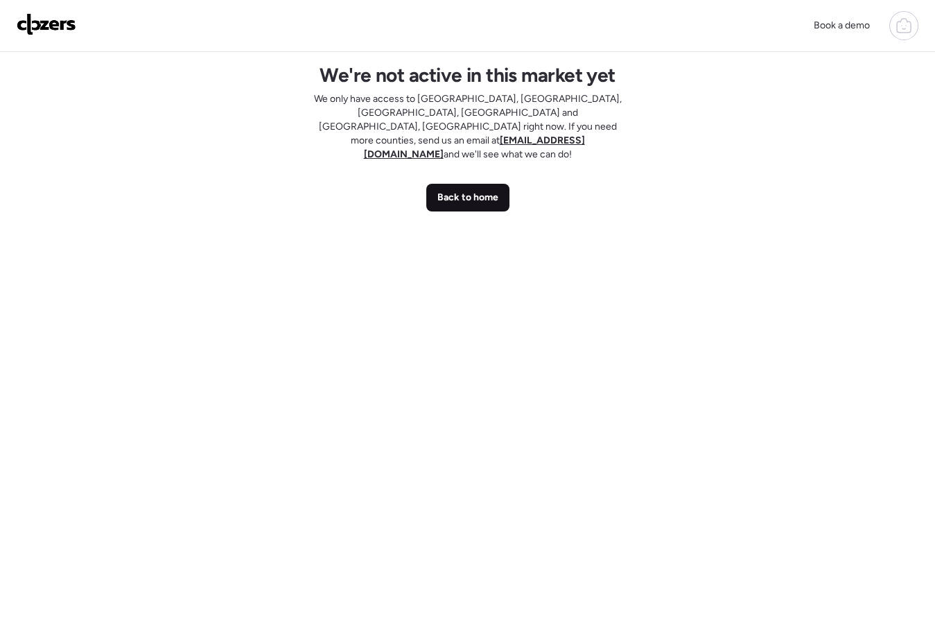
click at [456, 191] on span "Back to home" at bounding box center [467, 198] width 61 height 14
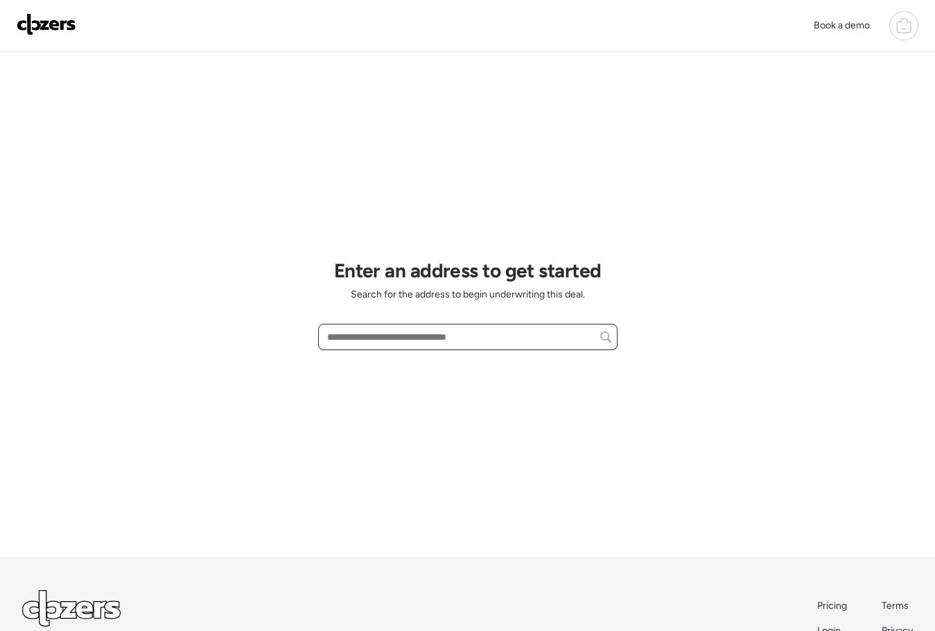
click at [345, 337] on input "text" at bounding box center [467, 336] width 287 height 19
paste input "**********"
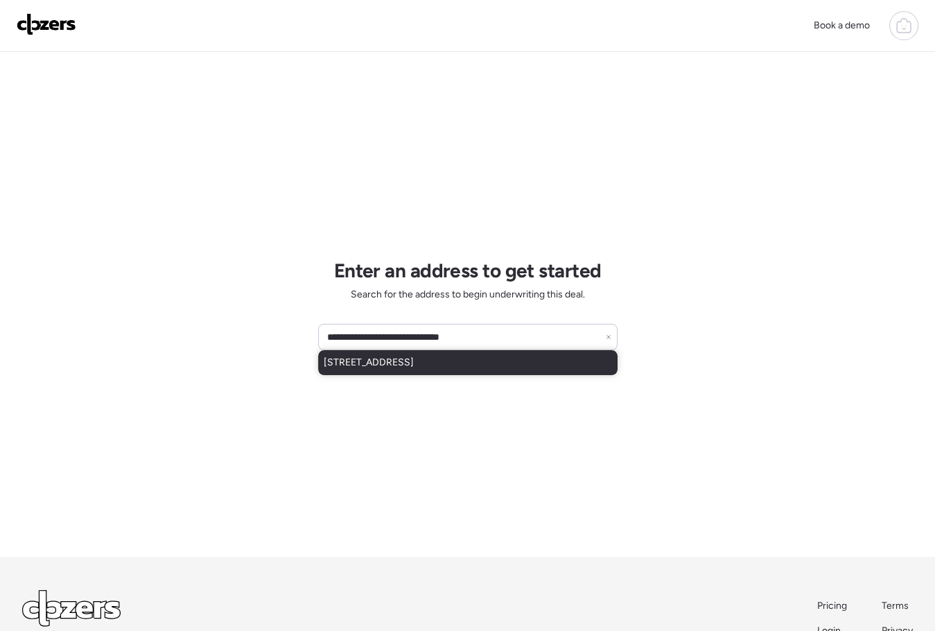
click at [394, 367] on span "[STREET_ADDRESS]" at bounding box center [369, 363] width 90 height 14
type input "**********"
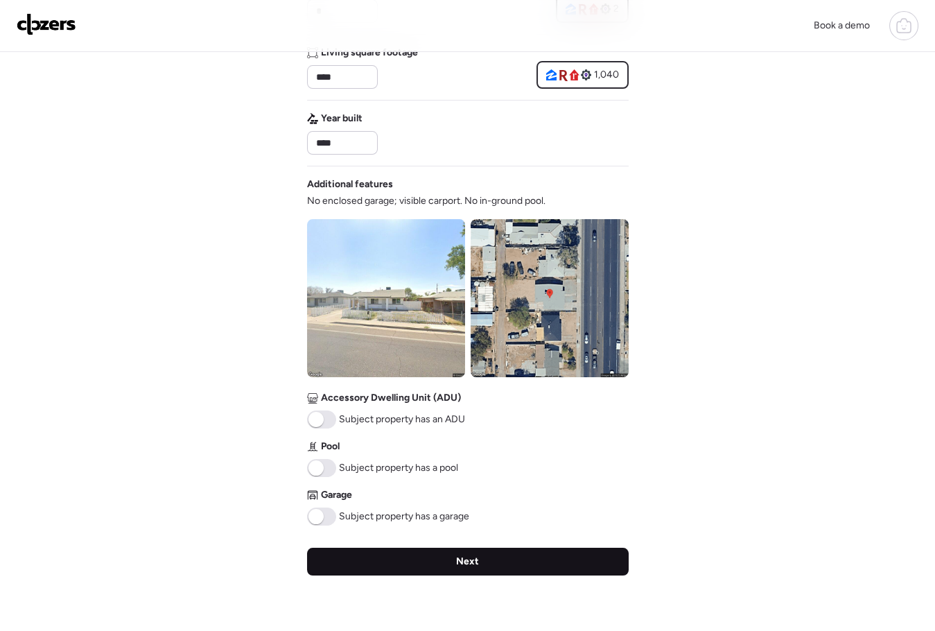
click at [410, 566] on div "Next" at bounding box center [468, 562] width 322 height 28
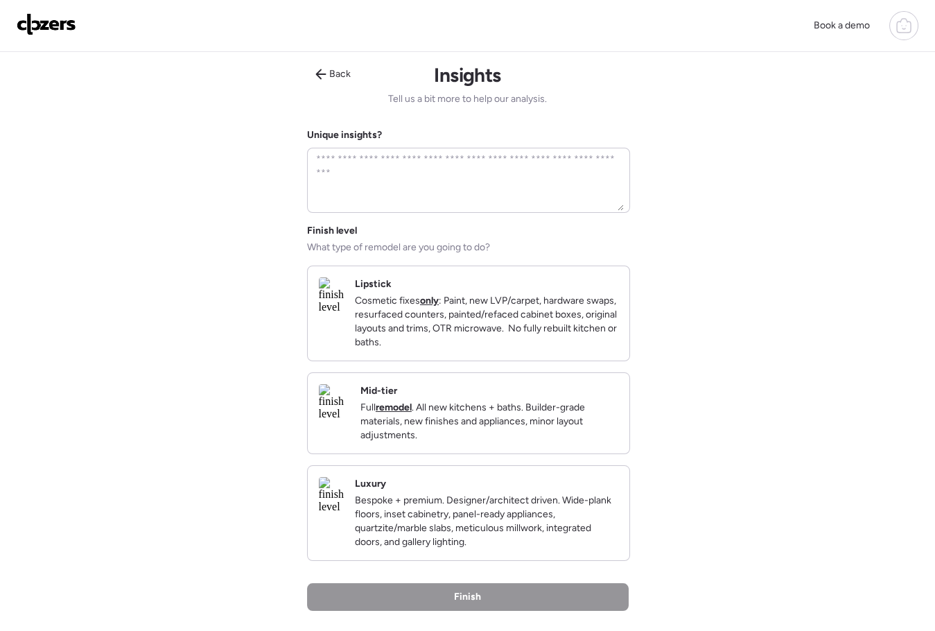
drag, startPoint x: 467, startPoint y: 358, endPoint x: 466, endPoint y: 383, distance: 25.0
click at [467, 349] on p "Cosmetic fixes only : Paint, new LVP/carpet, hardware swaps, resurfaced counter…" at bounding box center [486, 321] width 263 height 55
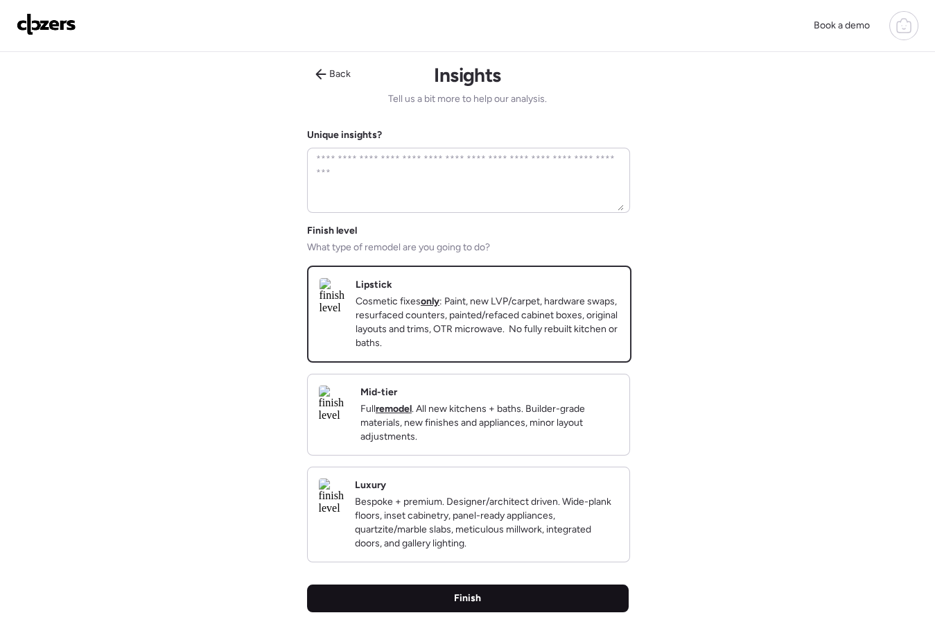
click at [496, 610] on div "Finish" at bounding box center [468, 598] width 322 height 28
